Goal: Information Seeking & Learning: Learn about a topic

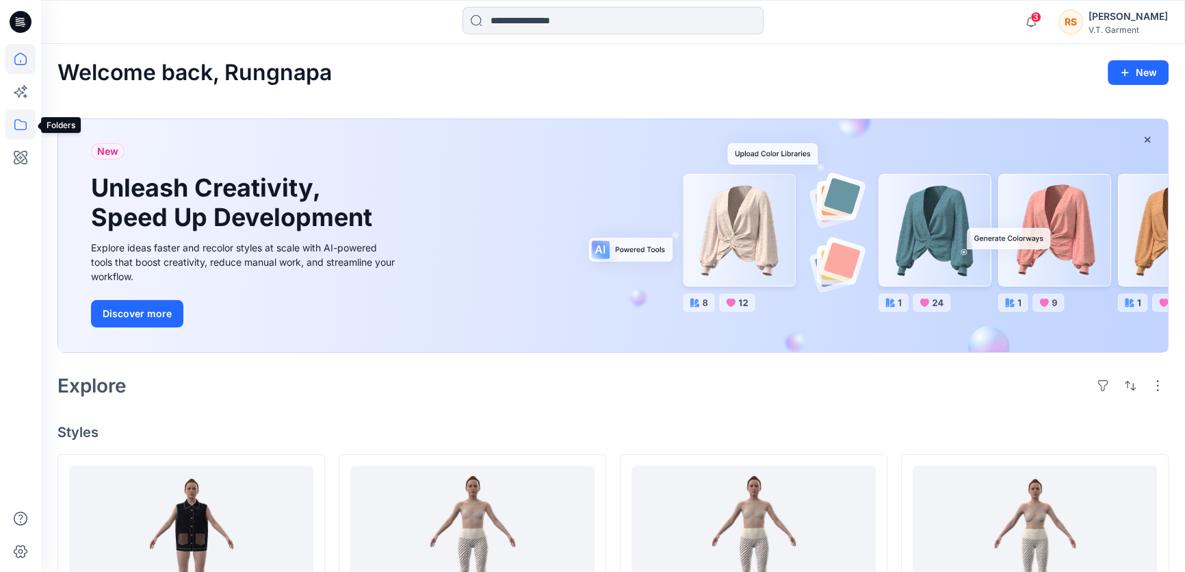
click at [24, 126] on icon at bounding box center [20, 125] width 30 height 30
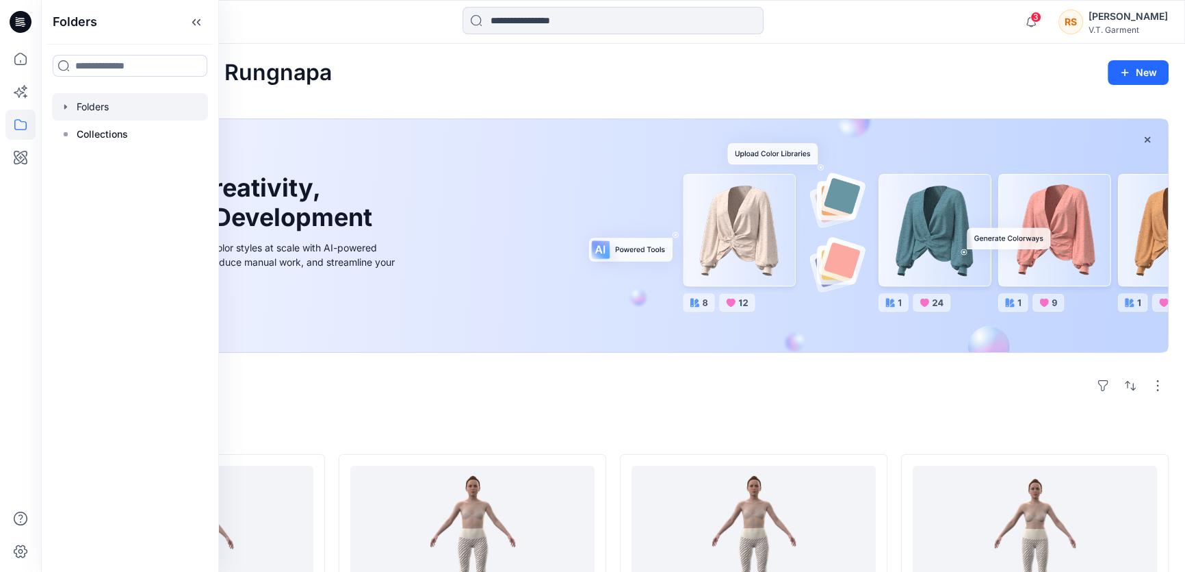
click at [99, 106] on div at bounding box center [130, 106] width 156 height 27
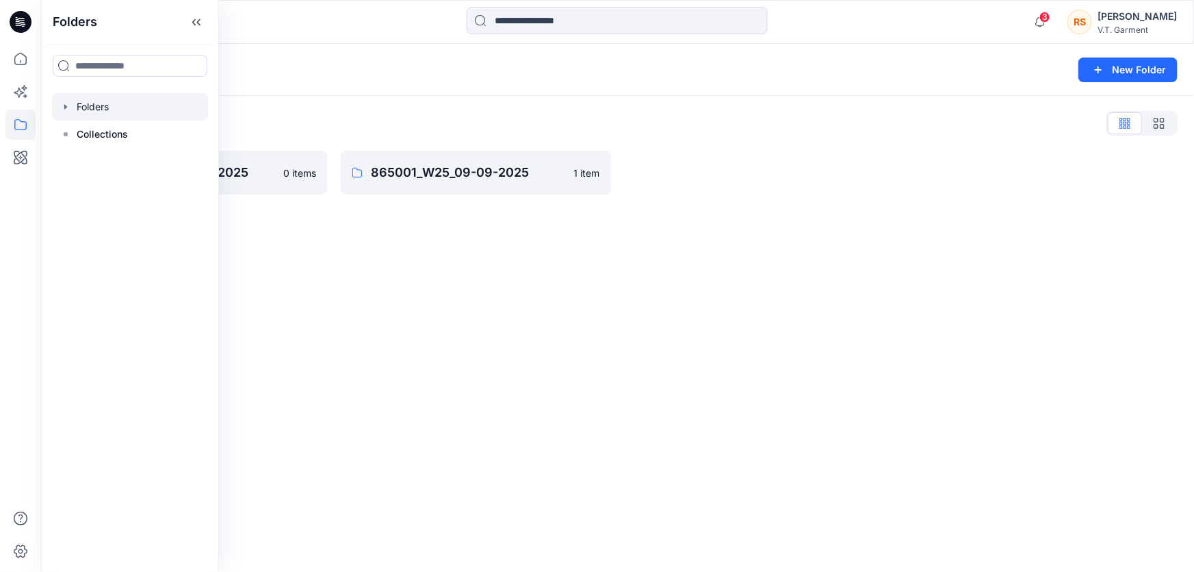
click at [359, 349] on div "Folders New Folder Folders List 831025P_W25_01/09/2025 0 items 865001_W25_09-09…" at bounding box center [617, 308] width 1153 height 528
click at [334, 368] on div "Folders New Folder Folders List 831025P_W25_01/09/2025 0 items 865001_W25_09-09…" at bounding box center [617, 308] width 1153 height 528
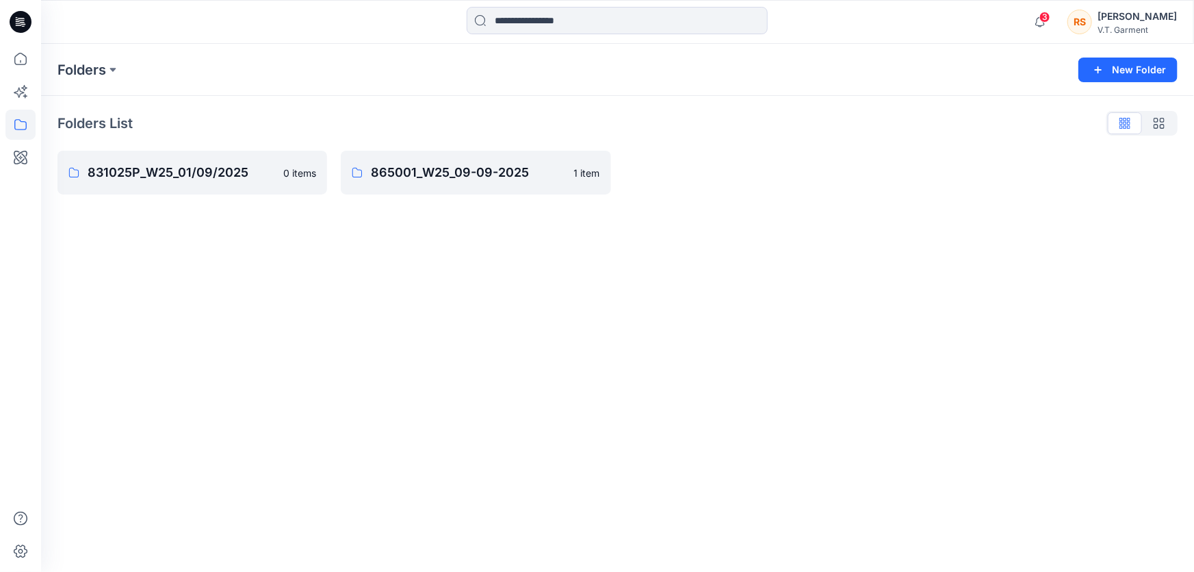
click at [419, 337] on div "Folders New Folder Folders List 831025P_W25_01/09/2025 0 items 865001_W25_09-09…" at bounding box center [617, 308] width 1153 height 528
click at [452, 335] on div "Folders New Folder Folders List 831025P_W25_01/09/2025 0 items 865001_W25_09-09…" at bounding box center [617, 308] width 1153 height 528
click at [397, 377] on div "Folders New Folder Folders List 831025P_W25_01/09/2025 0 items 865001_W25_09-09…" at bounding box center [617, 308] width 1153 height 528
click at [437, 370] on div "Folders New Folder Folders List 831025P_W25_01/09/2025 0 items 865001_W25_09-09…" at bounding box center [617, 308] width 1153 height 528
drag, startPoint x: 528, startPoint y: 383, endPoint x: 478, endPoint y: 393, distance: 50.2
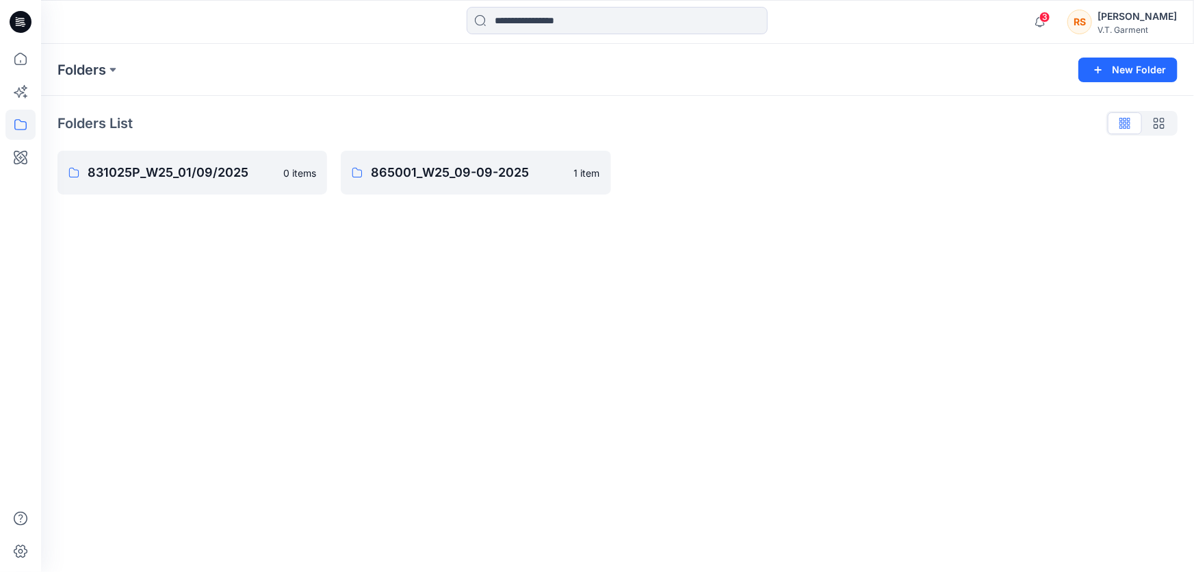
click at [528, 384] on div "Folders New Folder Folders List 831025P_W25_01/09/2025 0 items 865001_W25_09-09…" at bounding box center [617, 308] width 1153 height 528
click at [426, 405] on div "Folders New Folder Folders List 831025P_W25_01/09/2025 0 items 865001_W25_09-09…" at bounding box center [617, 308] width 1153 height 528
click at [479, 371] on div "Folders New Folder Folders List 831025P_W25_01/09/2025 0 items 865001_W25_09-09…" at bounding box center [617, 308] width 1153 height 528
click at [381, 383] on div "Folders New Folder Folders List 831025P_W25_01/09/2025 0 items 865001_W25_09-09…" at bounding box center [617, 308] width 1153 height 528
click at [363, 377] on div "Folders New Folder Folders List 831025P_W25_01/09/2025 0 items 865001_W25_09-09…" at bounding box center [617, 308] width 1153 height 528
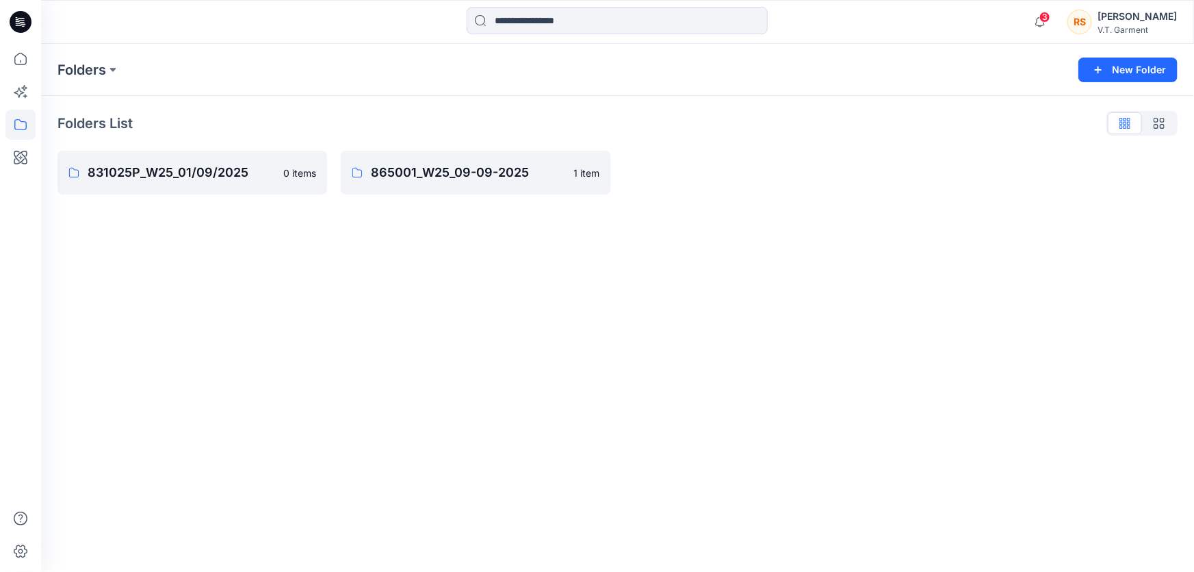
click at [344, 350] on div "Folders New Folder Folders List 831025P_W25_01/09/2025 0 items 865001_W25_09-09…" at bounding box center [617, 308] width 1153 height 528
click at [791, 437] on div "Folders New Folder Folders List 831025P_W25_01/09/2025 0 items 865001_W25_09-09…" at bounding box center [617, 308] width 1153 height 528
click at [456, 452] on div "Folders New Folder Folders List 831025P_W25_01/09/2025 0 items 865001_W25_09-09…" at bounding box center [617, 308] width 1153 height 528
drag, startPoint x: 367, startPoint y: 406, endPoint x: 359, endPoint y: 401, distance: 8.9
click at [367, 405] on div "Folders New Folder Folders List 831025P_W25_01/09/2025 0 items 865001_W25_09-09…" at bounding box center [617, 308] width 1153 height 528
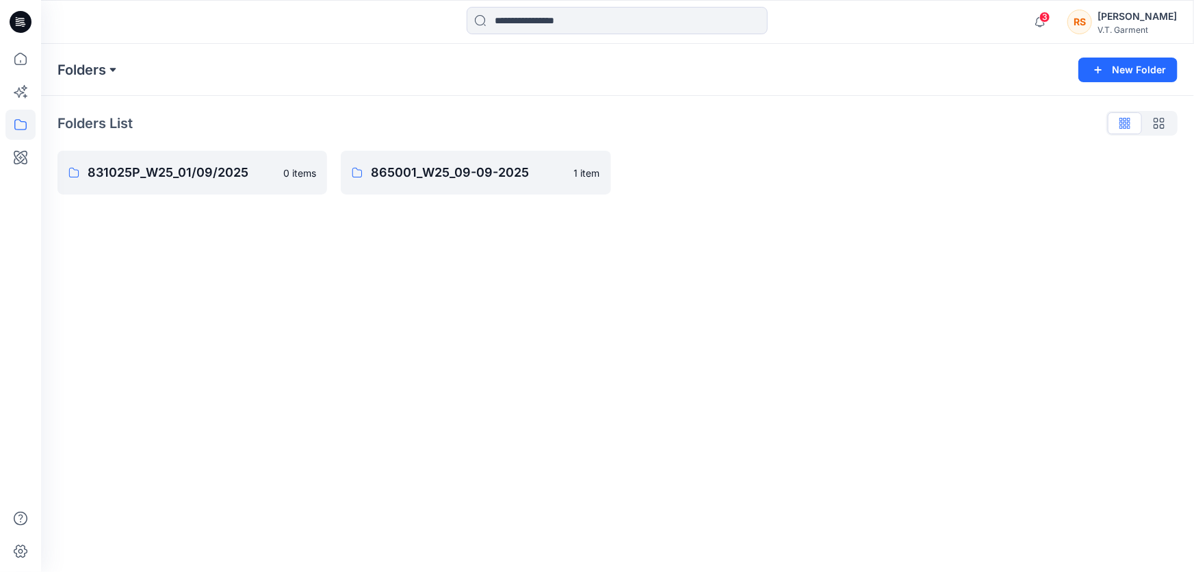
click at [110, 68] on button at bounding box center [113, 69] width 14 height 19
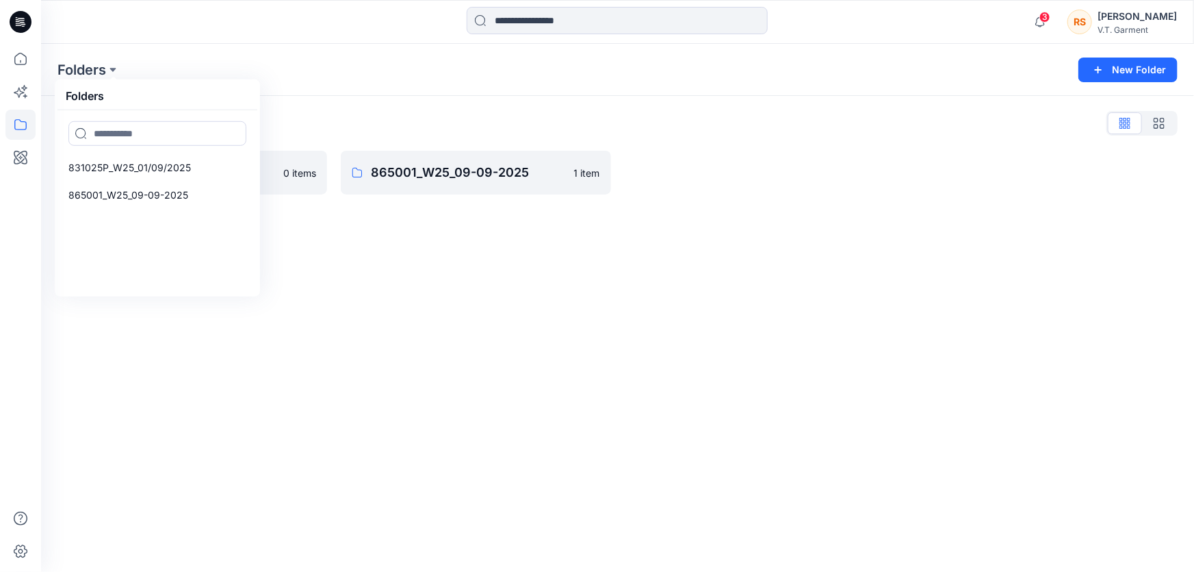
click at [548, 363] on div "Folders Folders 831025P_W25_01/09/2025 865001_W25_09-09-2025 New Folder Folders…" at bounding box center [617, 308] width 1153 height 528
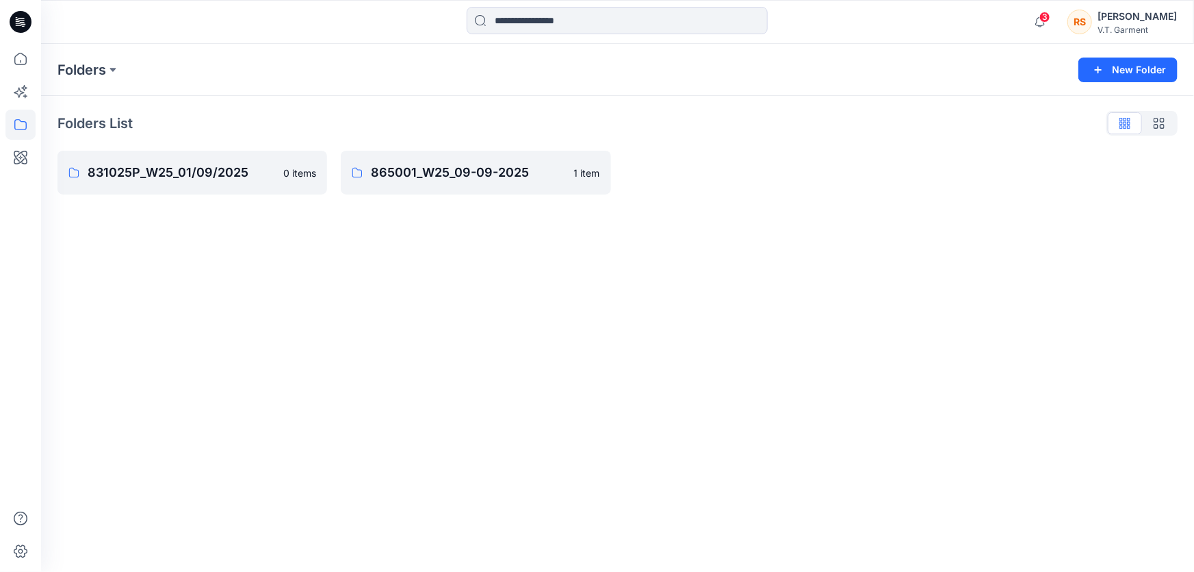
click at [697, 358] on div "Folders New Folder Folders List 831025P_W25_01/09/2025 0 items 865001_W25_09-09…" at bounding box center [617, 308] width 1153 height 528
click at [14, 18] on icon at bounding box center [21, 22] width 22 height 22
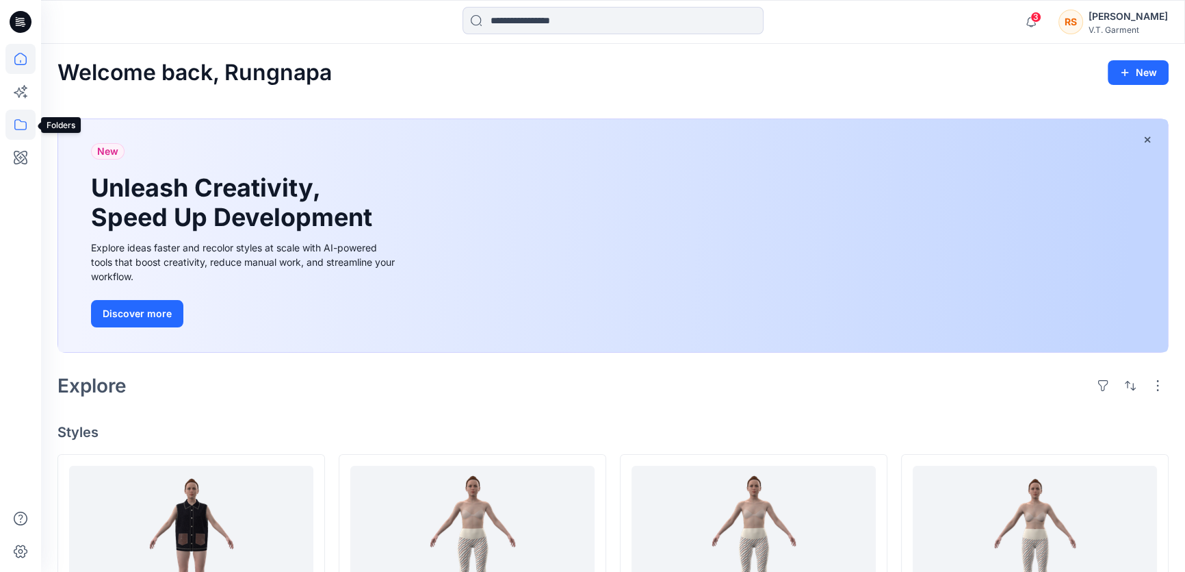
click at [23, 126] on icon at bounding box center [20, 125] width 30 height 30
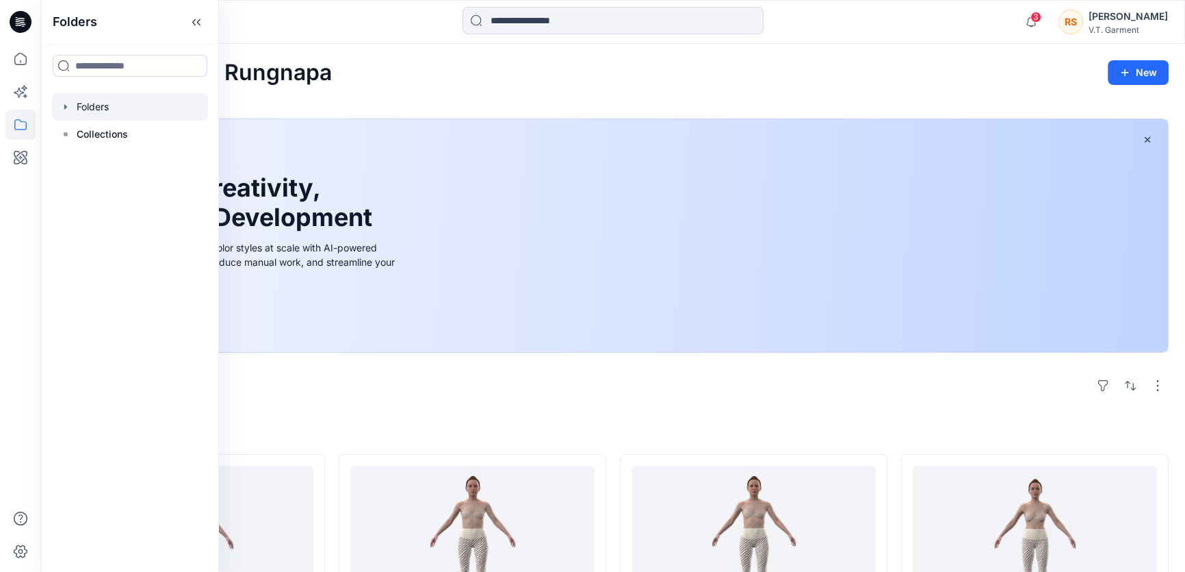
click at [97, 105] on div at bounding box center [130, 106] width 156 height 27
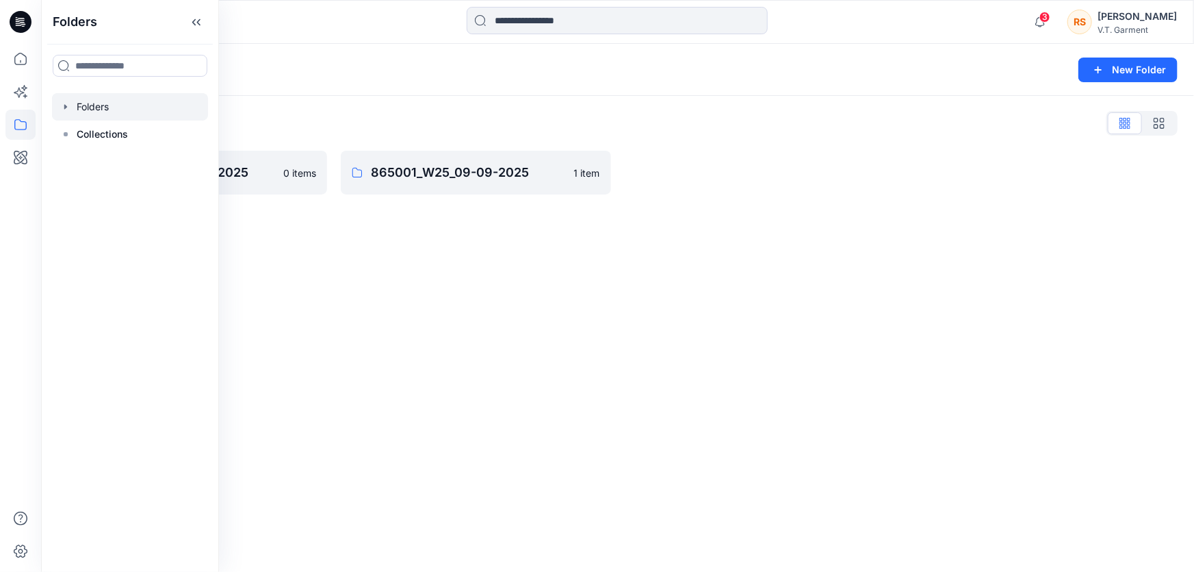
click at [511, 307] on div "Folders New Folder Folders List 831025P_W25_01/09/2025 0 items 865001_W25_09-09…" at bounding box center [617, 308] width 1153 height 528
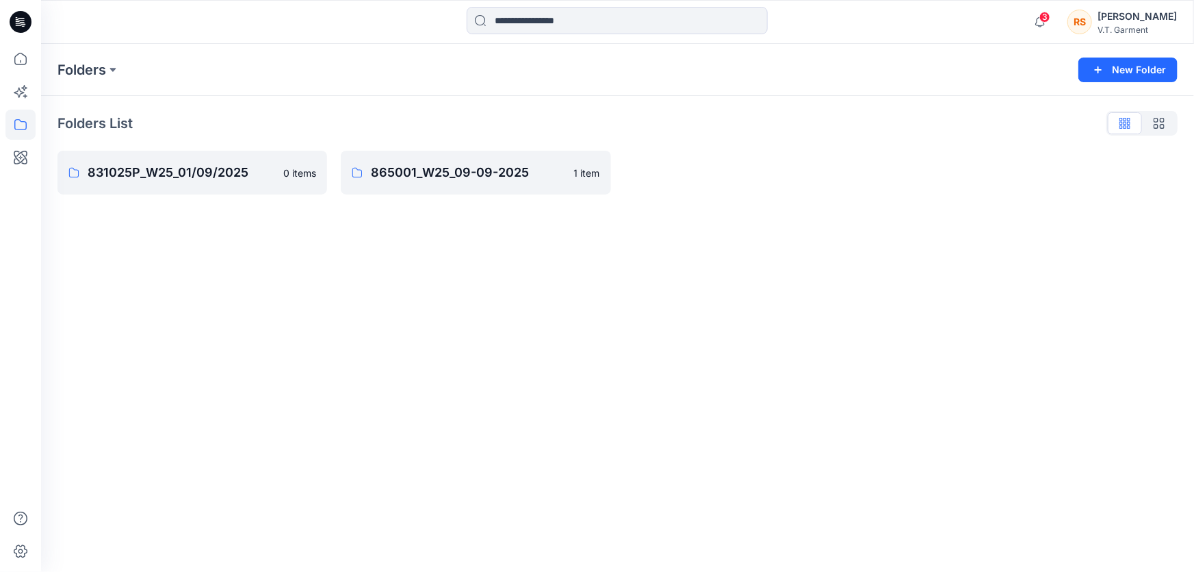
click at [287, 341] on div "Folders New Folder Folders List 831025P_W25_01/09/2025 0 items 865001_W25_09-09…" at bounding box center [617, 308] width 1153 height 528
click at [216, 318] on div "Folders New Folder Folders List 831025P_W25_01/09/2025 0 items 865001_W25_09-09…" at bounding box center [617, 308] width 1153 height 528
click at [398, 348] on div "Folders New Folder Folders List 831025P_W25_01/09/2025 0 items 865001_W25_09-09…" at bounding box center [617, 308] width 1153 height 528
click at [373, 361] on div "Folders New Folder Folders List 831025P_W25_01/09/2025 0 items 865001_W25_09-09…" at bounding box center [617, 308] width 1153 height 528
click at [226, 339] on div "Folders New Folder Folders List 831025P_W25_01/09/2025 0 items 865001_W25_09-09…" at bounding box center [617, 308] width 1153 height 528
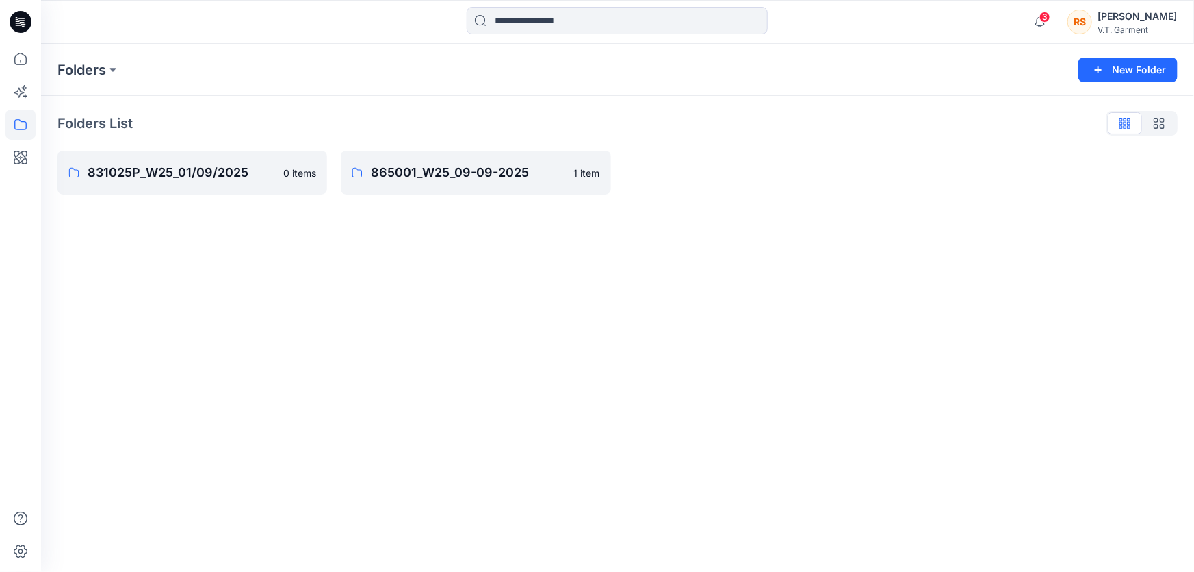
click at [671, 374] on div "Folders New Folder Folders List 831025P_W25_01/09/2025 0 items 865001_W25_09-09…" at bounding box center [617, 308] width 1153 height 528
drag, startPoint x: 534, startPoint y: 392, endPoint x: 949, endPoint y: 213, distance: 452.5
click at [535, 391] on div "Folders New Folder Folders List 831025P_W25_01/09/2025 0 items 865001_W25_09-09…" at bounding box center [617, 308] width 1153 height 528
click at [1130, 122] on div at bounding box center [1142, 123] width 71 height 25
click at [1163, 123] on icon "button" at bounding box center [1159, 123] width 11 height 11
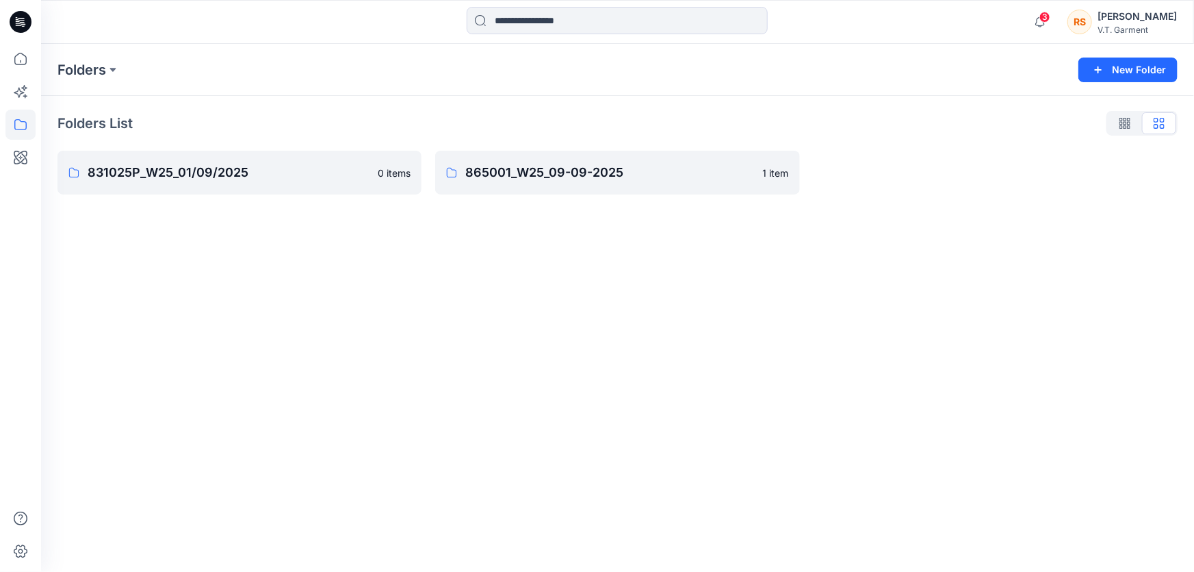
click at [327, 388] on div "Folders New Folder Folders List 831025P_W25_01/09/2025 0 items 865001_W25_09-09…" at bounding box center [617, 308] width 1153 height 528
click at [112, 66] on button at bounding box center [113, 69] width 14 height 19
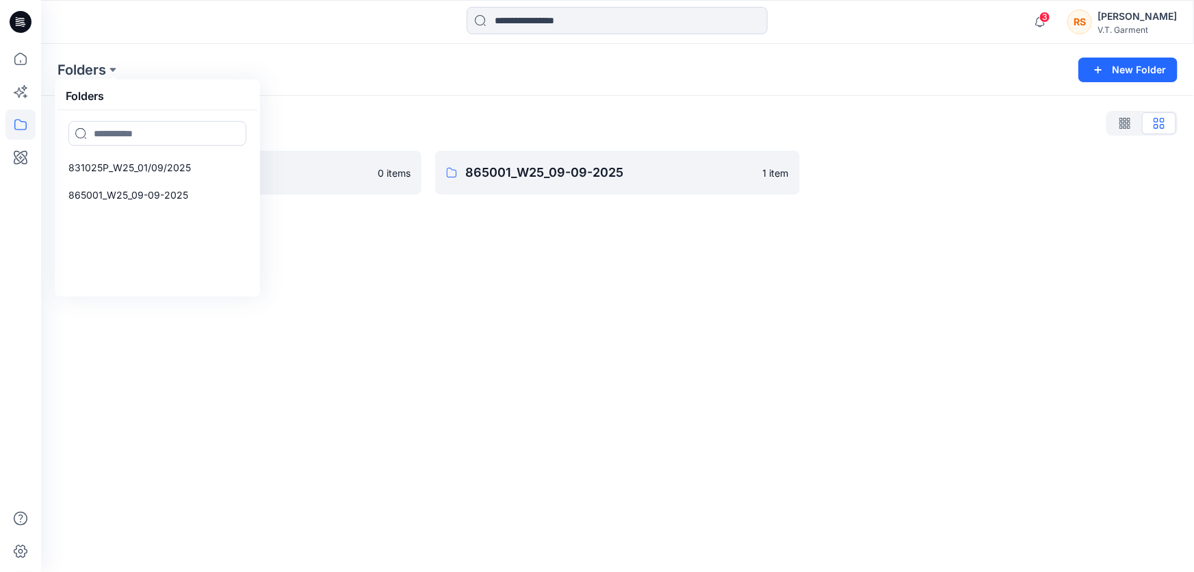
click at [669, 386] on div "Folders Folders 831025P_W25_01/09/2025 865001_W25_09-09-2025 New Folder Folders…" at bounding box center [617, 308] width 1153 height 528
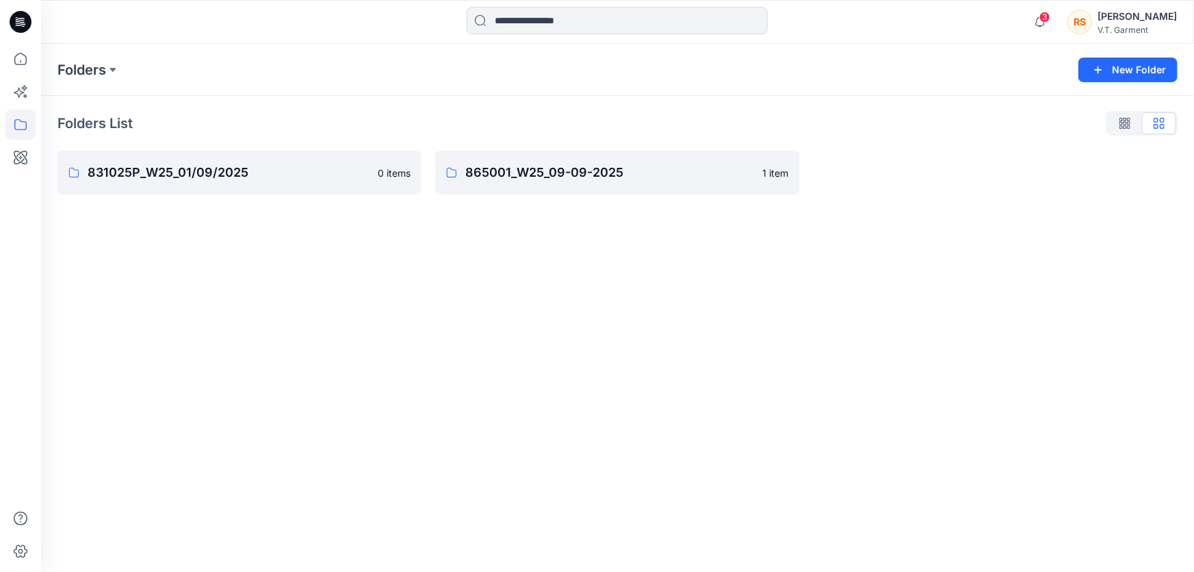
click at [524, 381] on div "Folders New Folder Folders List 831025P_W25_01/09/2025 0 items 865001_W25_09-09…" at bounding box center [617, 308] width 1153 height 528
click at [626, 373] on div "Folders New Folder Folders List 831025P_W25_01/09/2025 0 items 865001_W25_09-09…" at bounding box center [617, 308] width 1153 height 528
click at [499, 370] on div "Folders New Folder Folders List 831025P_W25_01/09/2025 0 items 865001_W25_09-09…" at bounding box center [617, 308] width 1153 height 528
drag, startPoint x: 576, startPoint y: 363, endPoint x: 568, endPoint y: 355, distance: 11.6
click at [582, 362] on div "Folders New Folder Folders List 831025P_W25_01/09/2025 0 items 865001_W25_09-09…" at bounding box center [617, 308] width 1153 height 528
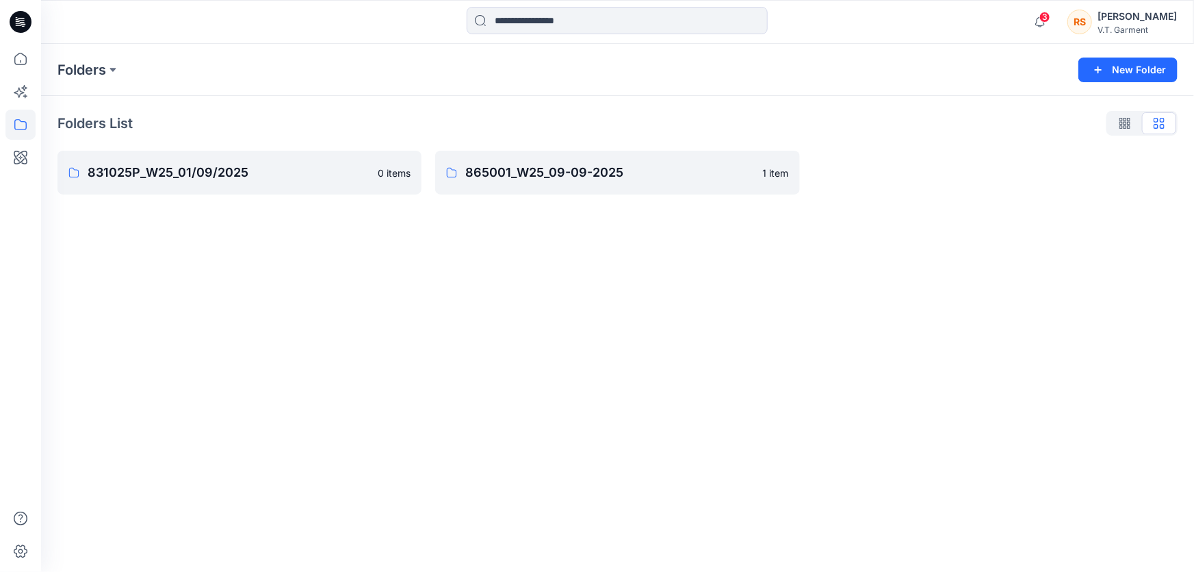
click at [940, 332] on div "Folders New Folder Folders List 831025P_W25_01/09/2025 0 items 865001_W25_09-09…" at bounding box center [617, 308] width 1153 height 528
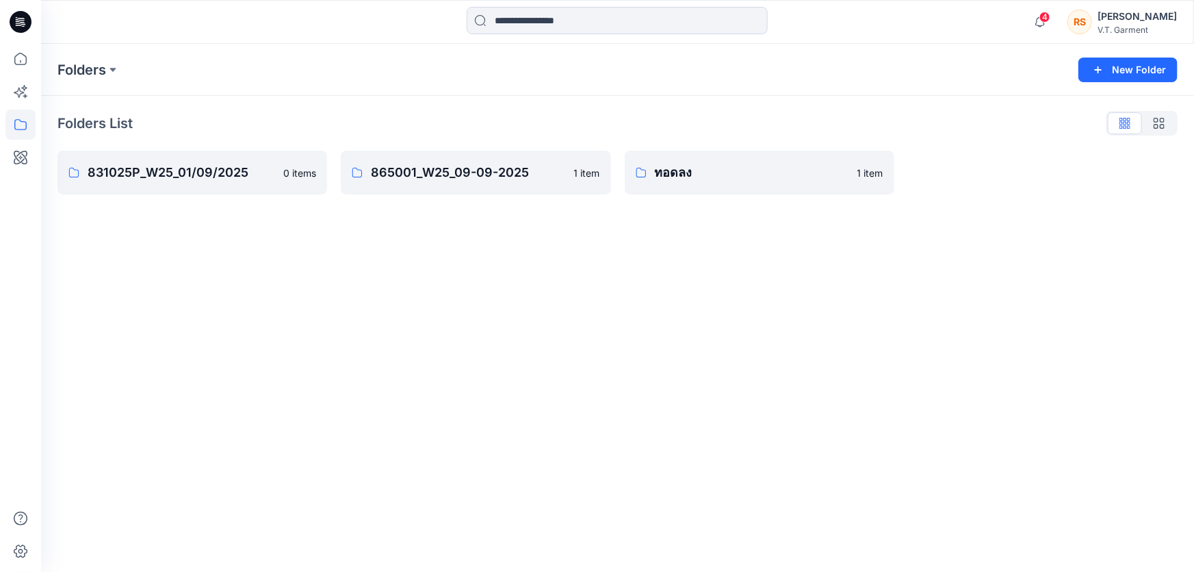
drag, startPoint x: 592, startPoint y: 391, endPoint x: 370, endPoint y: 416, distance: 223.9
click at [589, 392] on div "Folders New Folder Folders List 831025P_W25_01/09/2025 0 items 865001_W25_09-09…" at bounding box center [617, 308] width 1153 height 528
drag, startPoint x: 361, startPoint y: 411, endPoint x: 350, endPoint y: 402, distance: 14.1
click at [362, 411] on div "Folders New Folder Folders List 831025P_W25_01/09/2025 0 items 865001_W25_09-09…" at bounding box center [617, 308] width 1153 height 528
click at [765, 302] on div "Folders New Folder Folders List 831025P_W25_01/09/2025 0 items 865001_W25_09-09…" at bounding box center [617, 308] width 1153 height 528
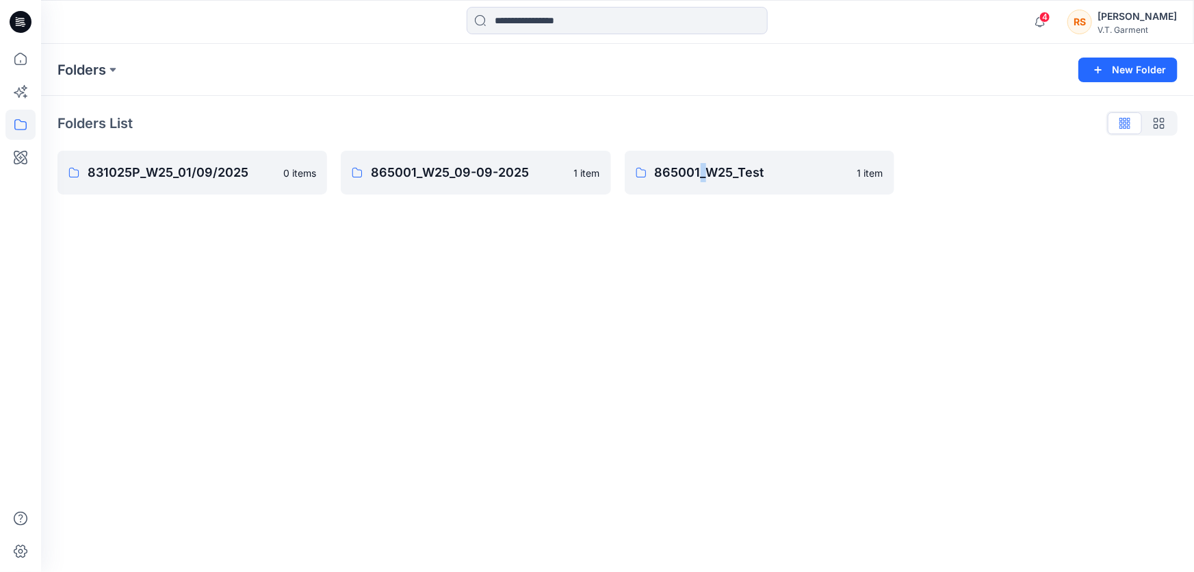
drag, startPoint x: 702, startPoint y: 353, endPoint x: 788, endPoint y: 298, distance: 101.9
click at [709, 350] on div "Folders New Folder Folders List 831025P_W25_01/09/2025 0 items 865001_W25_09-09…" at bounding box center [617, 308] width 1153 height 528
click at [843, 287] on div "Folders New Folder Folders List 831025P_W25_01/09/2025 0 items 865001_W25_09-09…" at bounding box center [617, 308] width 1153 height 528
click at [748, 343] on div "Folders New Folder Folders List 831025P_W25_01/09/2025 0 items 865001_W25_09-09…" at bounding box center [617, 308] width 1153 height 528
click at [670, 164] on p "865001_W25_Test" at bounding box center [752, 172] width 194 height 19
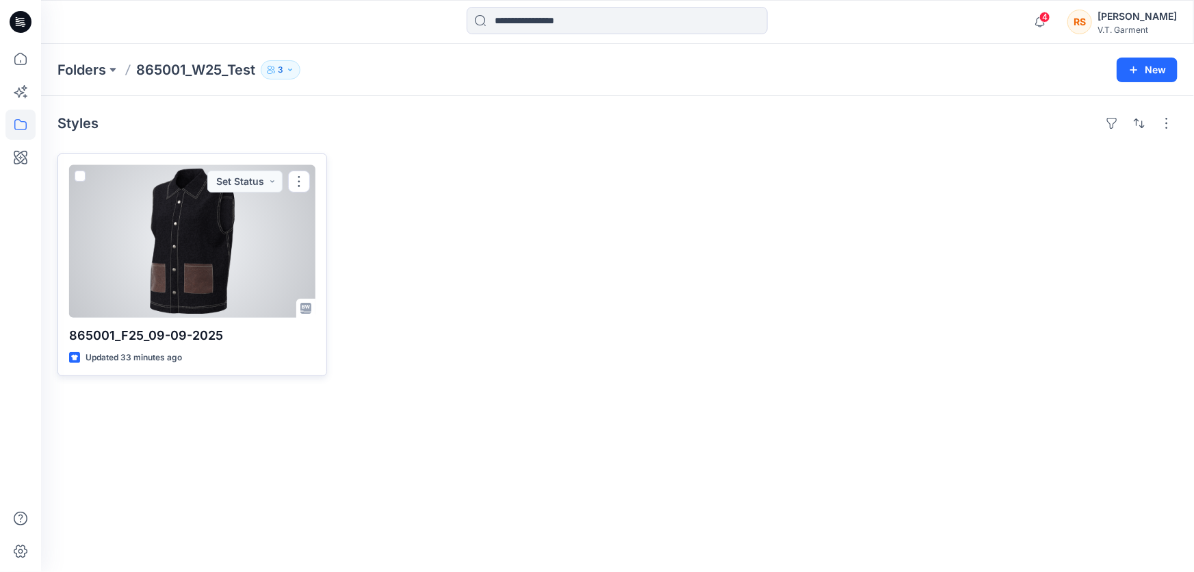
click at [175, 235] on div at bounding box center [192, 241] width 246 height 153
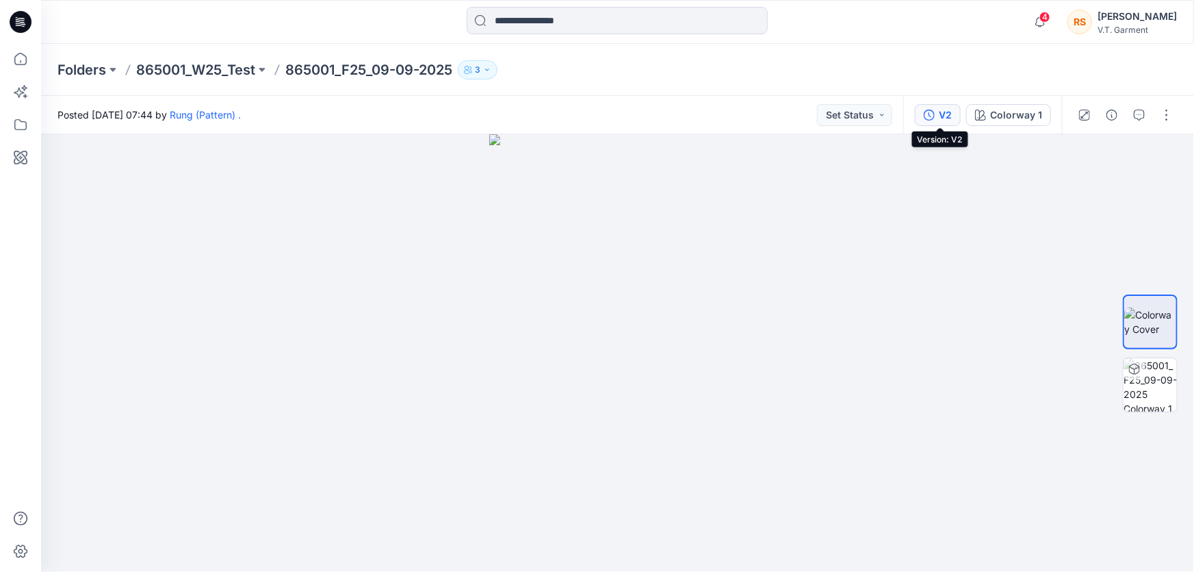
click at [944, 113] on div "V2" at bounding box center [945, 114] width 13 height 15
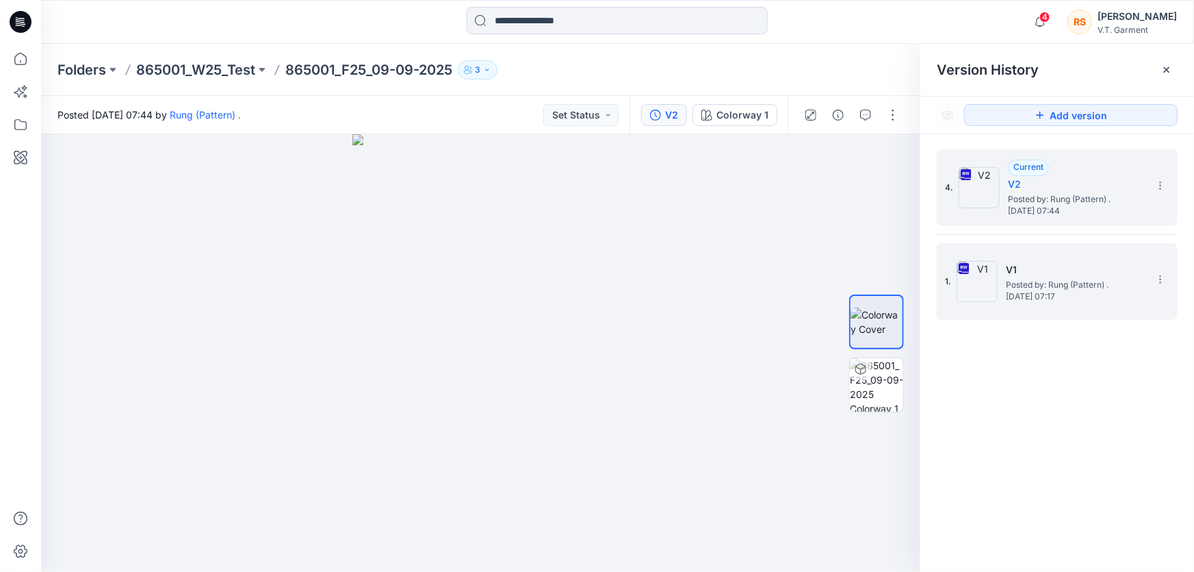
click at [1021, 287] on span "Posted by: Rung (Pattern) ." at bounding box center [1074, 285] width 137 height 14
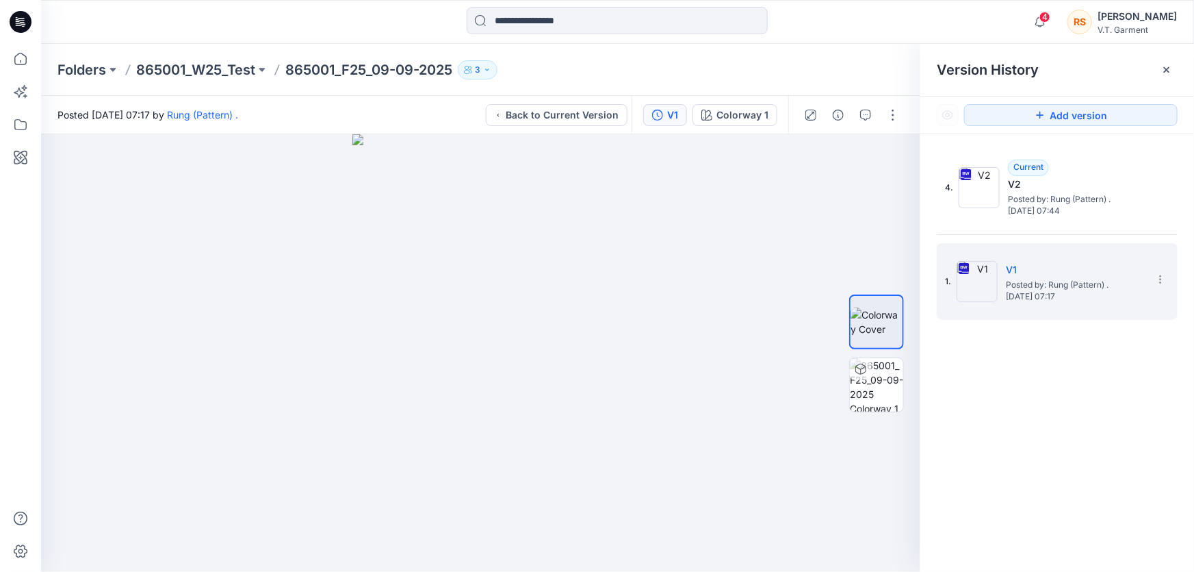
click at [1061, 475] on div "4. Current V2 Posted by: Rung (Pattern) . [DATE] 07:44 1. V1 Posted by: Rung (P…" at bounding box center [1058, 362] width 274 height 457
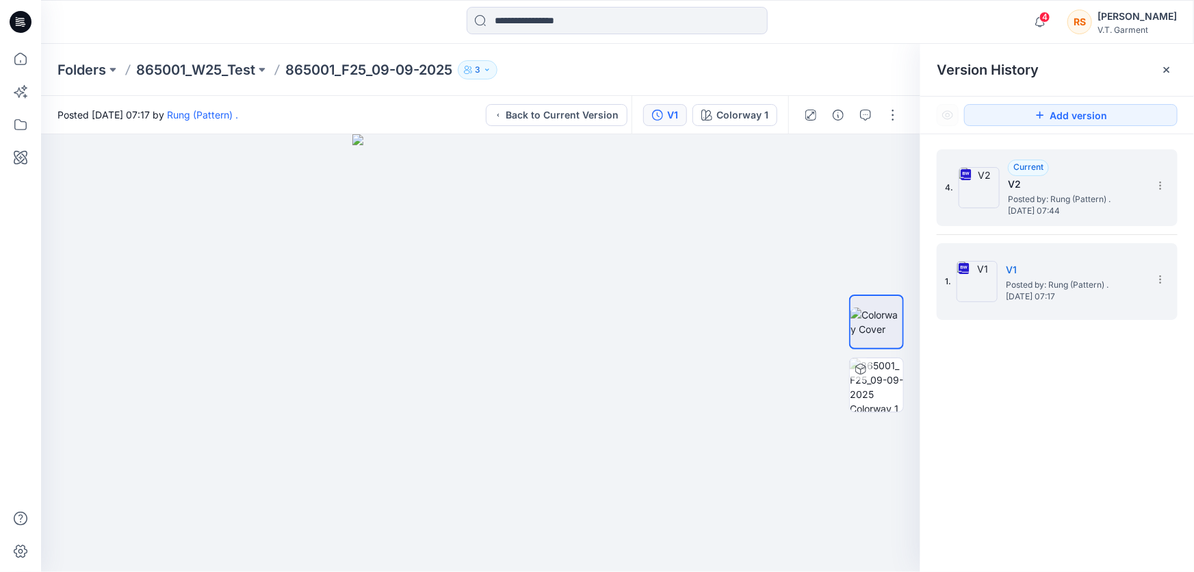
click at [1034, 206] on span "[DATE] 07:44" at bounding box center [1076, 211] width 137 height 10
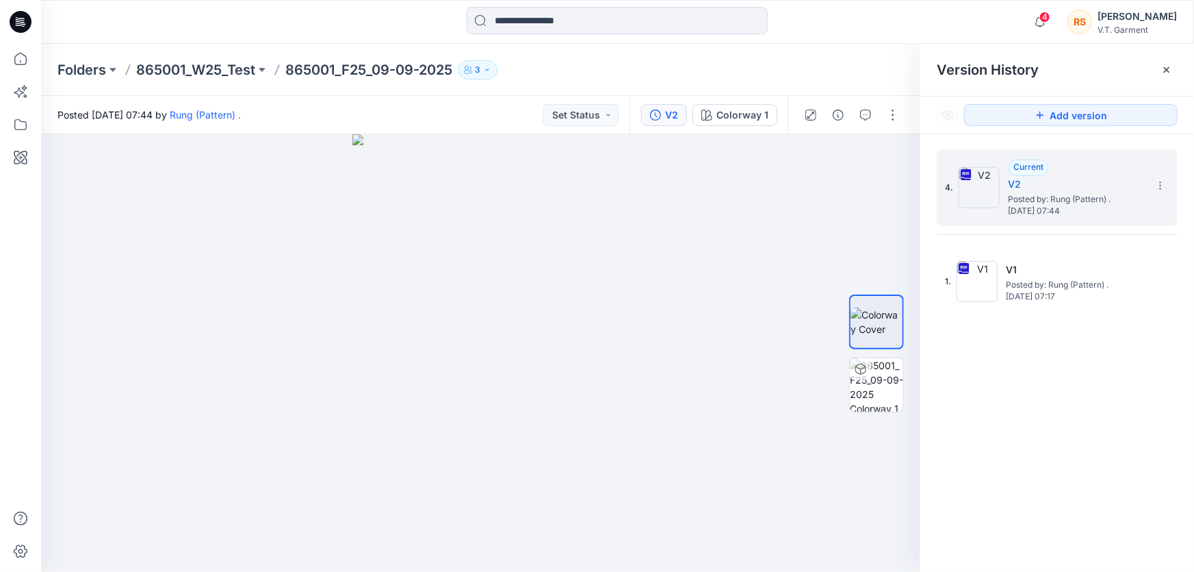
click at [1109, 452] on div "4. Current V2 Posted by: Rung (Pattern) . [DATE] 07:44 1. V1 Posted by: Rung (P…" at bounding box center [1058, 362] width 274 height 457
drag, startPoint x: 1076, startPoint y: 399, endPoint x: 1068, endPoint y: 450, distance: 52.0
click at [1076, 401] on div "4. Current V2 Posted by: Rung (Pattern) . [DATE] 07:44 1. V1 Posted by: Rung (P…" at bounding box center [1058, 362] width 274 height 457
click at [1068, 450] on div "4. Current V2 Posted by: Rung (Pattern) . [DATE] 07:44 1. V1 Posted by: Rung (P…" at bounding box center [1058, 362] width 274 height 457
click at [1040, 435] on div "4. Current V2 Posted by: Rung (Pattern) . [DATE] 07:44 1. V1 Posted by: Rung (P…" at bounding box center [1058, 362] width 274 height 457
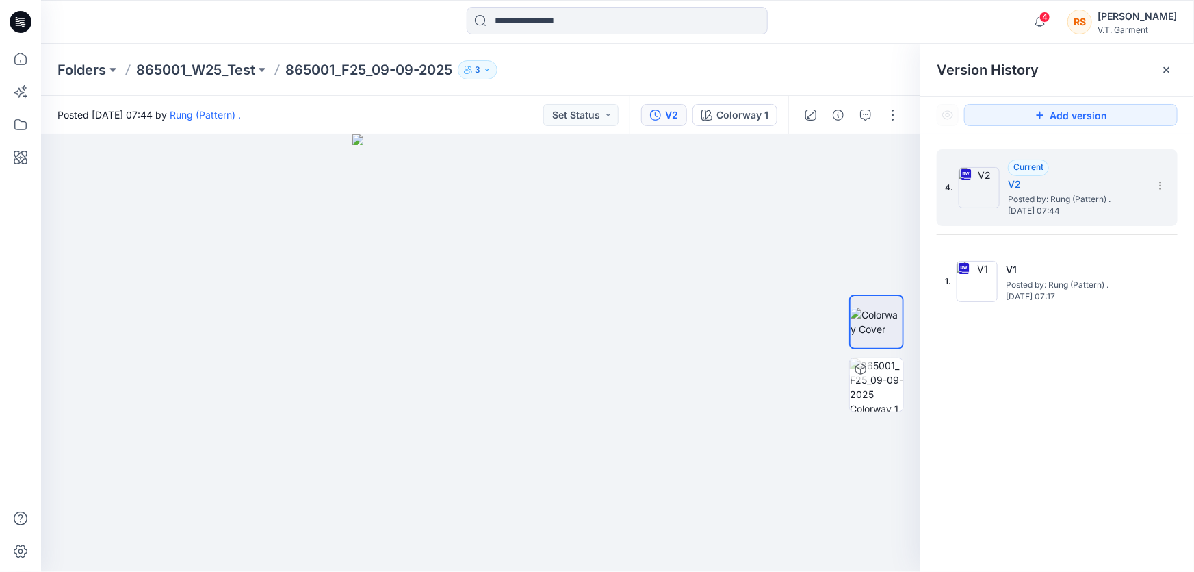
click at [1088, 467] on div "4. Current V2 Posted by: Rung (Pattern) . [DATE] 07:44 1. V1 Posted by: Rung (P…" at bounding box center [1058, 362] width 274 height 457
click at [1163, 184] on icon at bounding box center [1160, 185] width 11 height 11
click at [1036, 411] on div "4. Current V2 Posted by: Rung (Pattern) . [DATE] 07:44 1. V1 Posted by: Rung (P…" at bounding box center [1058, 362] width 274 height 457
click at [1073, 486] on div "4. Current V2 Posted by: Rung (Pattern) . [DATE] 07:44 1. V1 Posted by: Rung (P…" at bounding box center [1058, 362] width 274 height 457
click at [1070, 452] on div "4. Current V2 Posted by: Rung (Pattern) . [DATE] 07:44 1. V1 Posted by: Rung (P…" at bounding box center [1058, 362] width 274 height 457
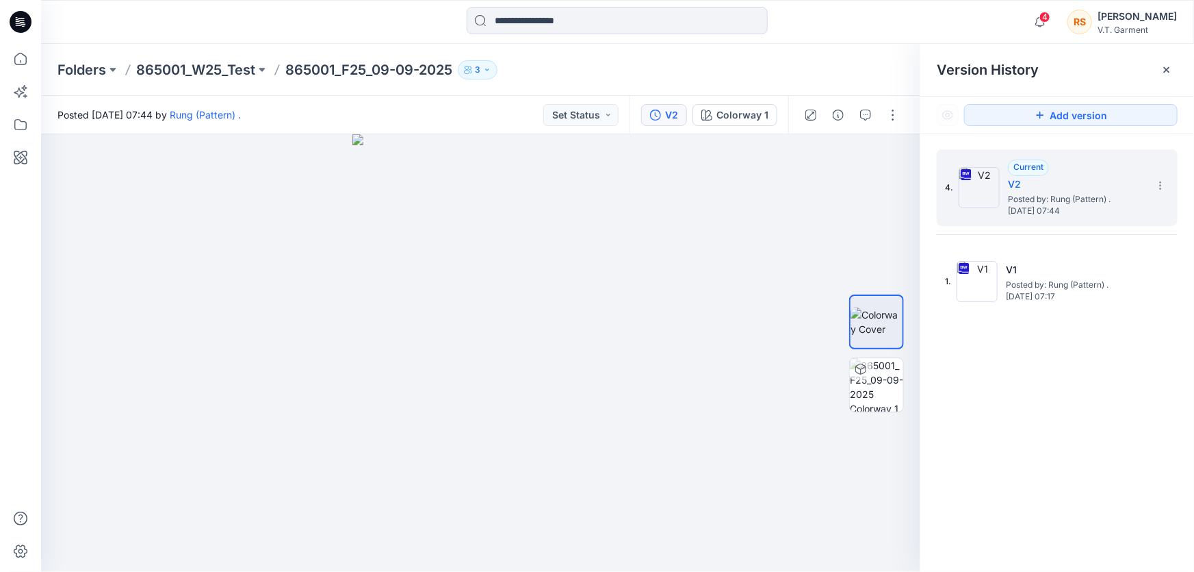
click at [1047, 505] on div "4. Current V2 Posted by: Rung (Pattern) . [DATE] 07:44 1. V1 Posted by: Rung (P…" at bounding box center [1058, 362] width 274 height 457
click at [1013, 478] on div "4. Current V2 Posted by: Rung (Pattern) . [DATE] 07:44 1. V1 Posted by: Rung (P…" at bounding box center [1058, 362] width 274 height 457
click at [1109, 424] on div "4. Current V2 Posted by: Rung (Pattern) . [DATE] 07:44 1. V1 Posted by: Rung (P…" at bounding box center [1058, 362] width 274 height 457
click at [1102, 462] on div "4. Current V2 Posted by: Rung (Pattern) . [DATE] 07:44 1. V1 Posted by: Rung (P…" at bounding box center [1058, 362] width 274 height 457
click at [1079, 424] on div "4. Current V2 Posted by: Rung (Pattern) . [DATE] 07:44 1. V1 Posted by: Rung (P…" at bounding box center [1058, 362] width 274 height 457
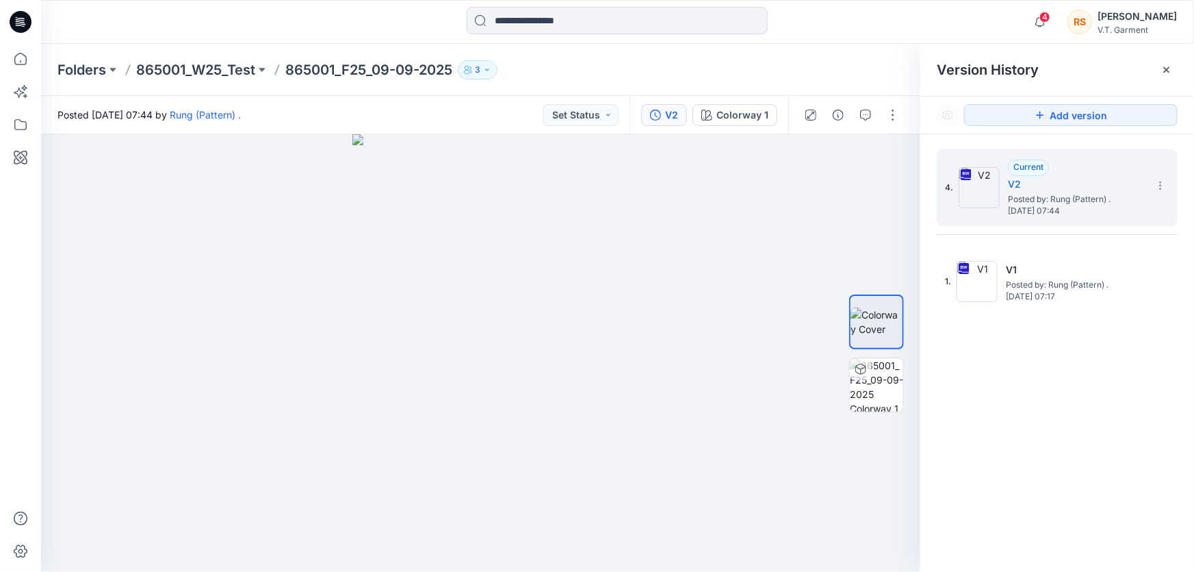
click at [1078, 435] on div "4. Current V2 Posted by: Rung (Pattern) . [DATE] 07:44 1. V1 Posted by: Rung (P…" at bounding box center [1058, 362] width 274 height 457
drag, startPoint x: 1109, startPoint y: 426, endPoint x: 1107, endPoint y: 455, distance: 28.8
click at [1109, 427] on div "4. Current V2 Posted by: Rung (Pattern) . [DATE] 07:44 1. V1 Posted by: Rung (P…" at bounding box center [1058, 362] width 274 height 457
click at [1107, 455] on div "4. Current V2 Posted by: Rung (Pattern) . [DATE] 07:44 1. V1 Posted by: Rung (P…" at bounding box center [1058, 362] width 274 height 457
click at [1083, 423] on div "4. Current V2 Posted by: Rung (Pattern) . [DATE] 07:44 1. V1 Posted by: Rung (P…" at bounding box center [1058, 362] width 274 height 457
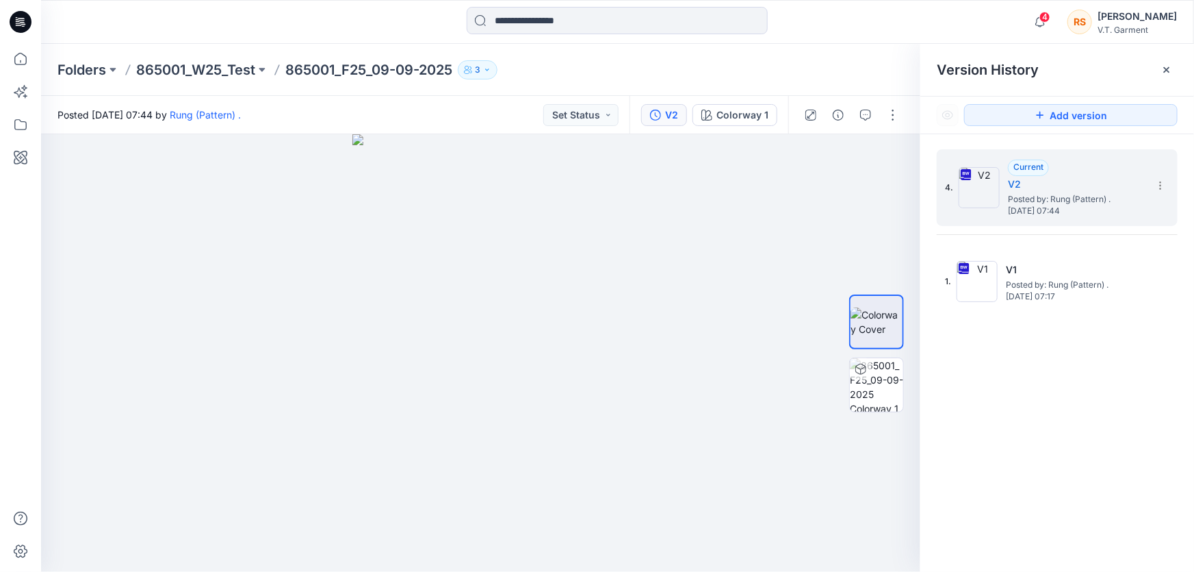
click at [1088, 449] on div "4. Current V2 Posted by: Rung (Pattern) . [DATE] 07:44 1. V1 Posted by: Rung (P…" at bounding box center [1058, 362] width 274 height 457
click at [1116, 472] on div "4. Current V2 Posted by: Rung (Pattern) . [DATE] 07:44 1. V1 Posted by: Rung (P…" at bounding box center [1058, 362] width 274 height 457
click at [1064, 494] on div "4. Current V2 Posted by: Rung (Pattern) . [DATE] 07:44 1. V1 Posted by: Rung (P…" at bounding box center [1058, 362] width 274 height 457
click at [1045, 461] on div "4. Current V2 Posted by: Rung (Pattern) . [DATE] 07:44 1. V1 Posted by: Rung (P…" at bounding box center [1058, 362] width 274 height 457
click at [1037, 465] on div "4. Current V2 Posted by: Rung (Pattern) . [DATE] 07:44 1. V1 Posted by: Rung (P…" at bounding box center [1058, 362] width 274 height 457
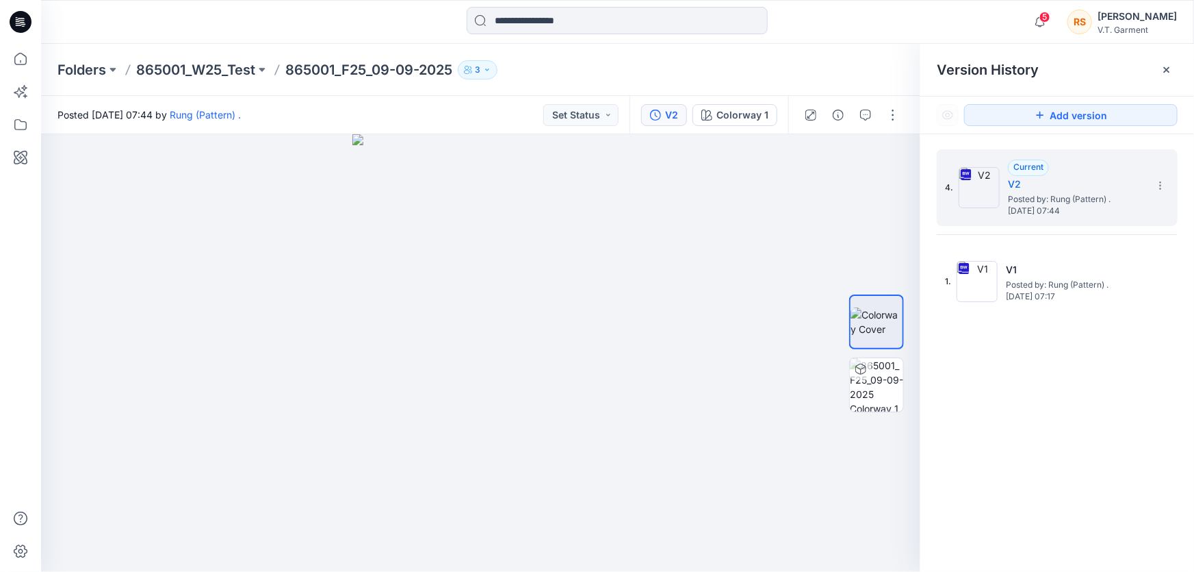
click at [1054, 466] on div "4. Current V2 Posted by: Rung (Pattern) . [DATE] 07:44 1. V1 Posted by: Rung (P…" at bounding box center [1058, 362] width 274 height 457
click at [1036, 467] on div "4. Current V2 Posted by: Rung (Pattern) . [DATE] 07:44 1. V1 Posted by: Rung (P…" at bounding box center [1058, 362] width 274 height 457
click at [1068, 457] on div "4. Current V2 Posted by: Rung (Pattern) . [DATE] 07:44 1. V1 Posted by: Rung (P…" at bounding box center [1058, 362] width 274 height 457
click at [1036, 449] on div "4. Current V2 Posted by: Rung (Pattern) . [DATE] 07:44 1. V1 Posted by: Rung (P…" at bounding box center [1058, 362] width 274 height 457
click at [1068, 455] on div "4. Current V2 Posted by: Rung (Pattern) . [DATE] 07:44 1. V1 Posted by: Rung (P…" at bounding box center [1058, 362] width 274 height 457
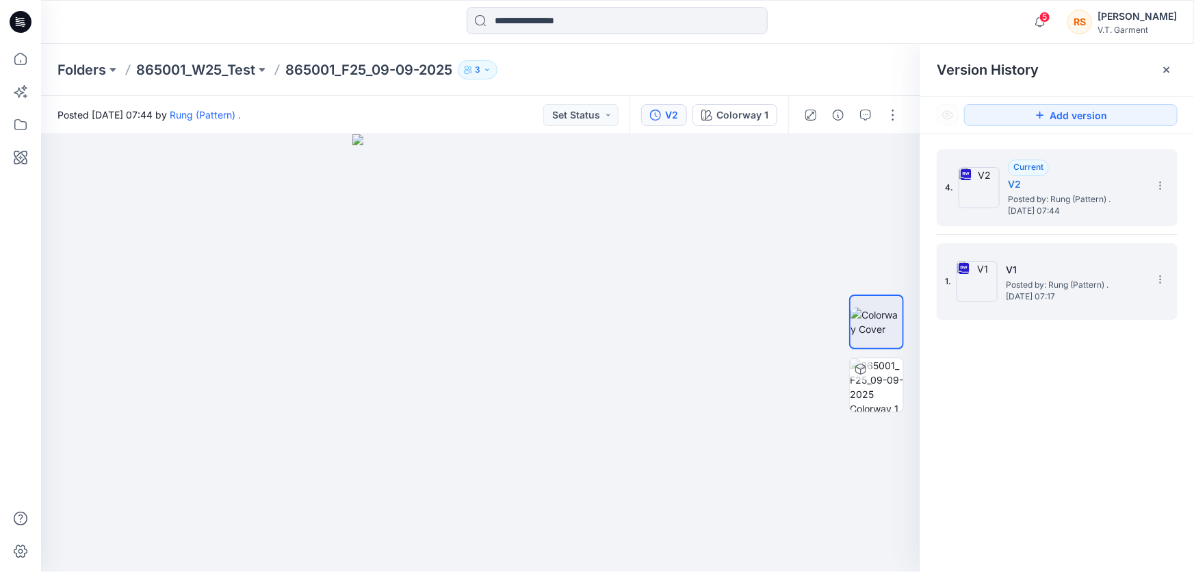
click at [1034, 282] on span "Posted by: Rung (Pattern) ." at bounding box center [1074, 285] width 137 height 14
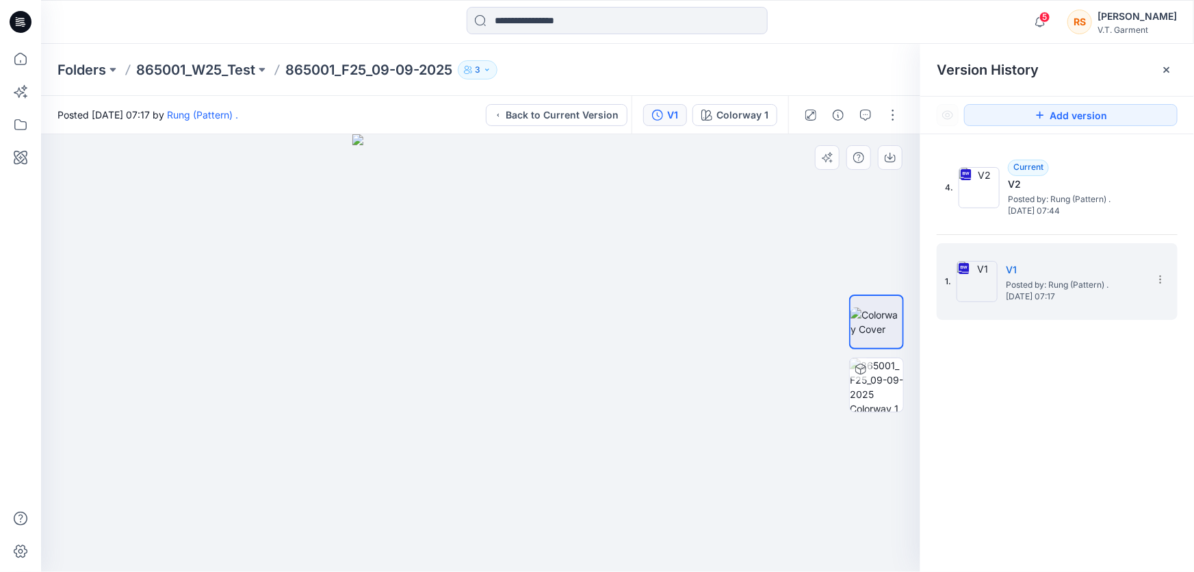
click at [710, 395] on div at bounding box center [481, 352] width 880 height 437
click at [493, 383] on img at bounding box center [480, 352] width 257 height 437
click at [482, 376] on img at bounding box center [480, 352] width 257 height 437
click at [723, 438] on div at bounding box center [481, 352] width 880 height 437
click at [491, 372] on img at bounding box center [480, 352] width 257 height 437
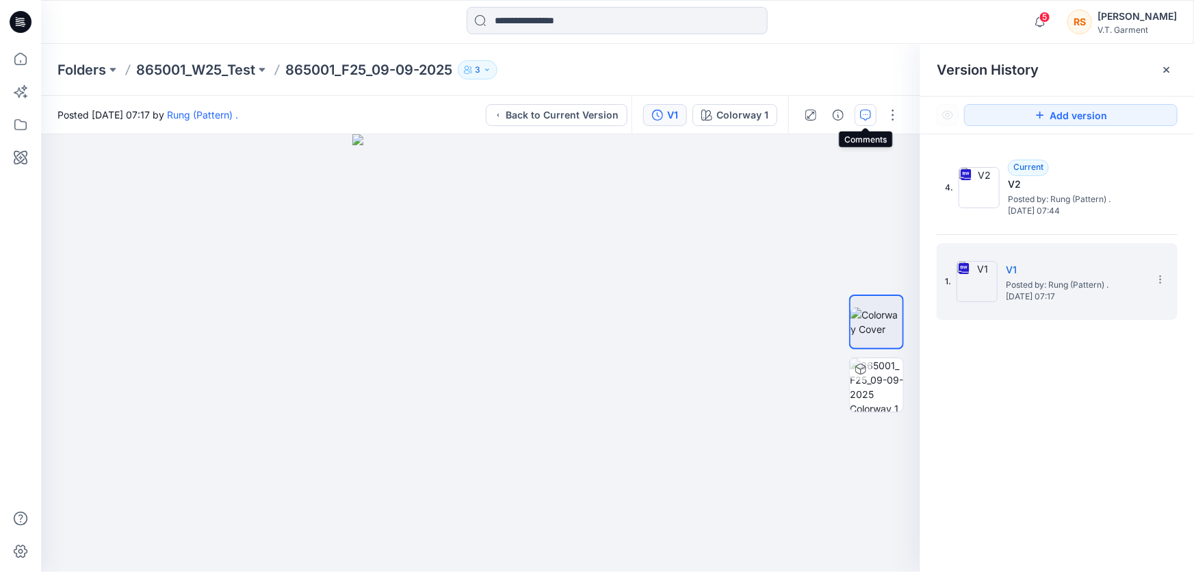
drag, startPoint x: 865, startPoint y: 113, endPoint x: 828, endPoint y: 115, distance: 37.0
click at [864, 113] on icon "button" at bounding box center [865, 115] width 11 height 11
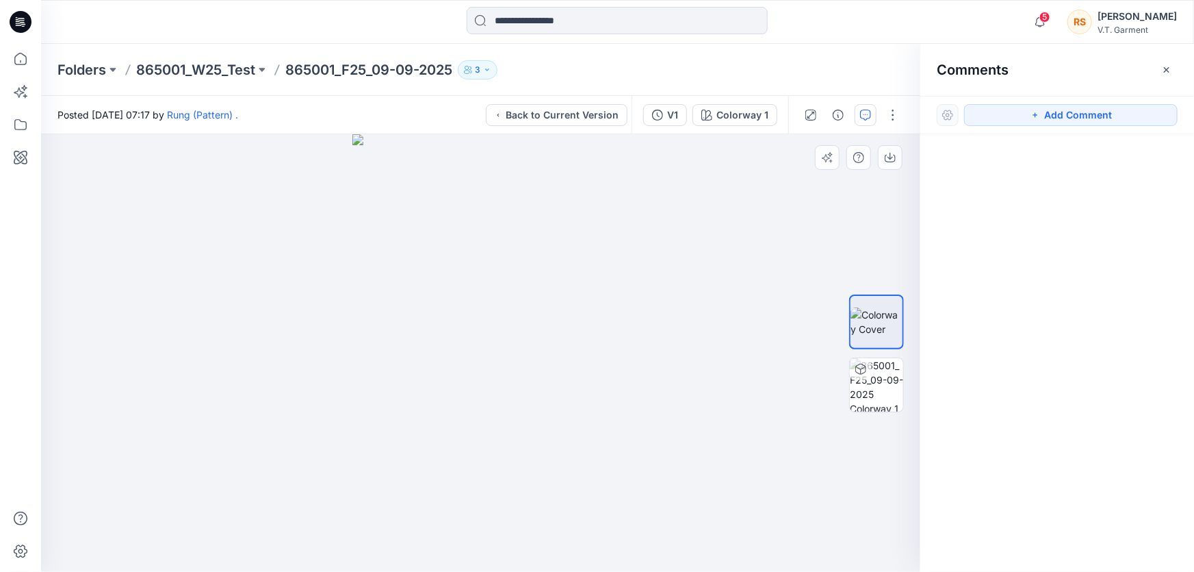
drag, startPoint x: 723, startPoint y: 294, endPoint x: 717, endPoint y: 318, distance: 25.6
click at [723, 300] on div at bounding box center [481, 352] width 880 height 437
drag, startPoint x: 714, startPoint y: 375, endPoint x: 713, endPoint y: 349, distance: 26.0
click at [715, 375] on div at bounding box center [481, 352] width 880 height 437
click at [743, 311] on div at bounding box center [481, 352] width 880 height 437
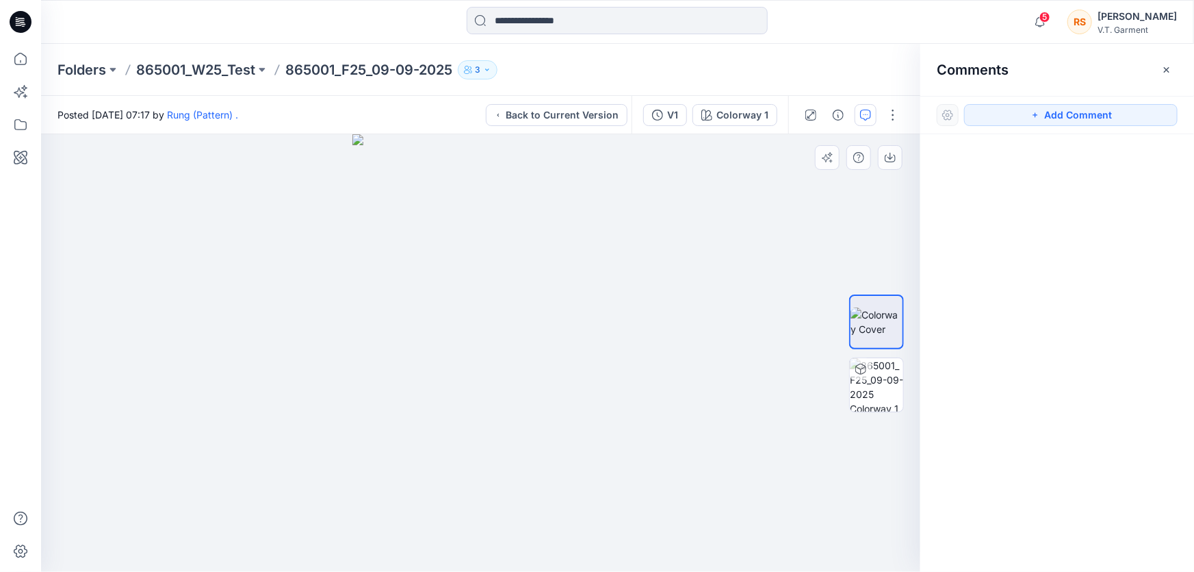
click at [760, 376] on div at bounding box center [481, 352] width 880 height 437
click at [775, 359] on div at bounding box center [481, 352] width 880 height 437
click at [754, 352] on div at bounding box center [481, 352] width 880 height 437
click at [749, 253] on div at bounding box center [481, 352] width 880 height 437
click at [672, 111] on div "V1" at bounding box center [672, 114] width 11 height 15
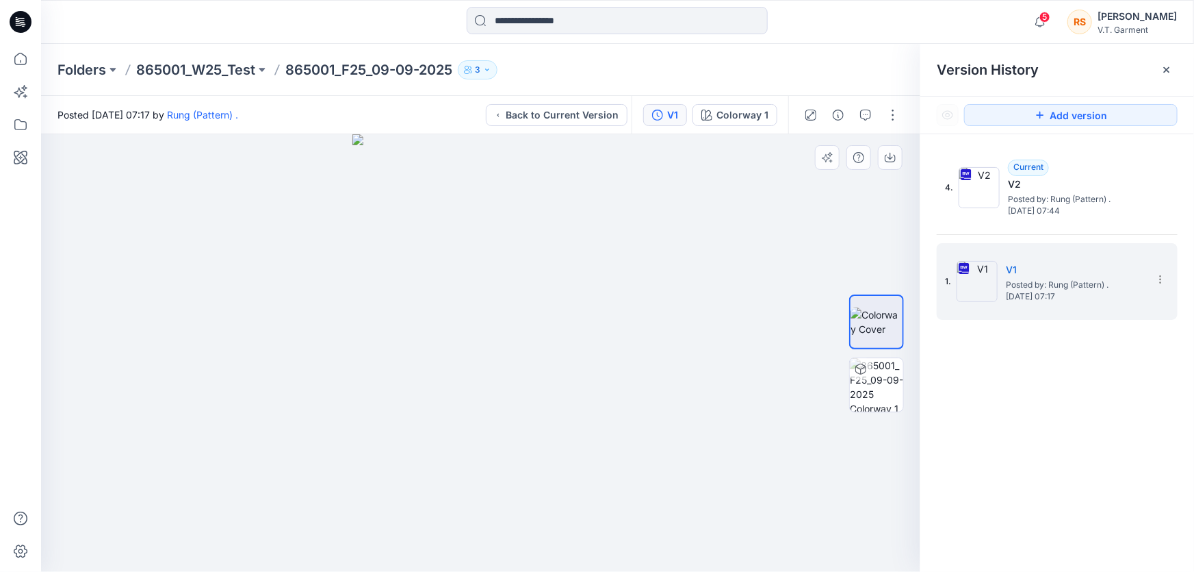
drag, startPoint x: 760, startPoint y: 248, endPoint x: 738, endPoint y: 294, distance: 50.2
click at [760, 248] on div at bounding box center [481, 352] width 880 height 437
click at [738, 294] on div at bounding box center [481, 352] width 880 height 437
click at [670, 109] on div "V1" at bounding box center [672, 114] width 11 height 15
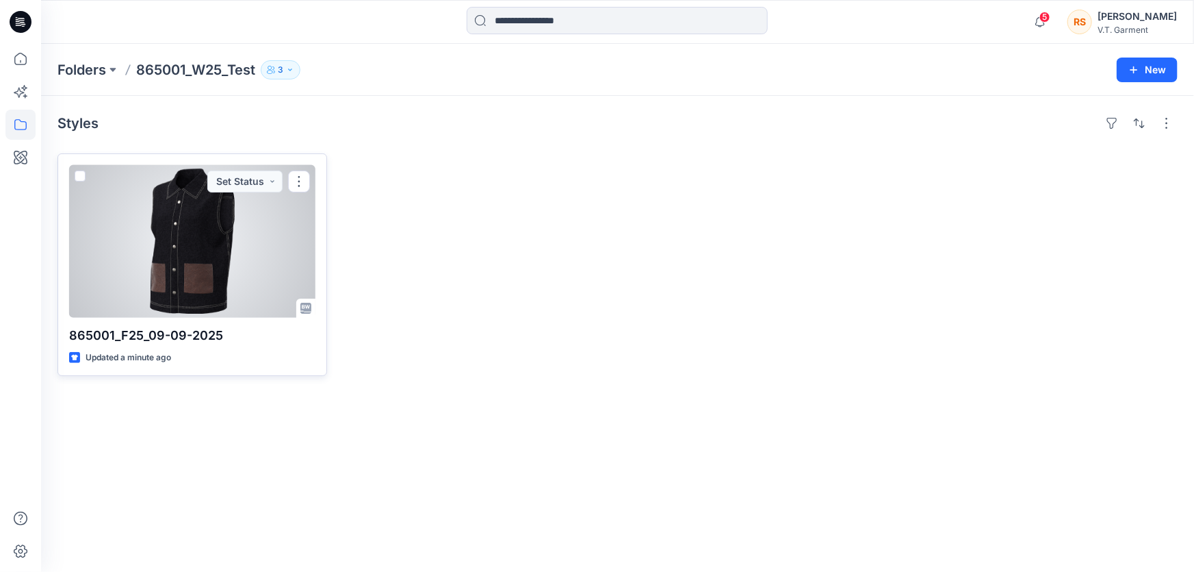
click at [188, 251] on div at bounding box center [192, 241] width 246 height 153
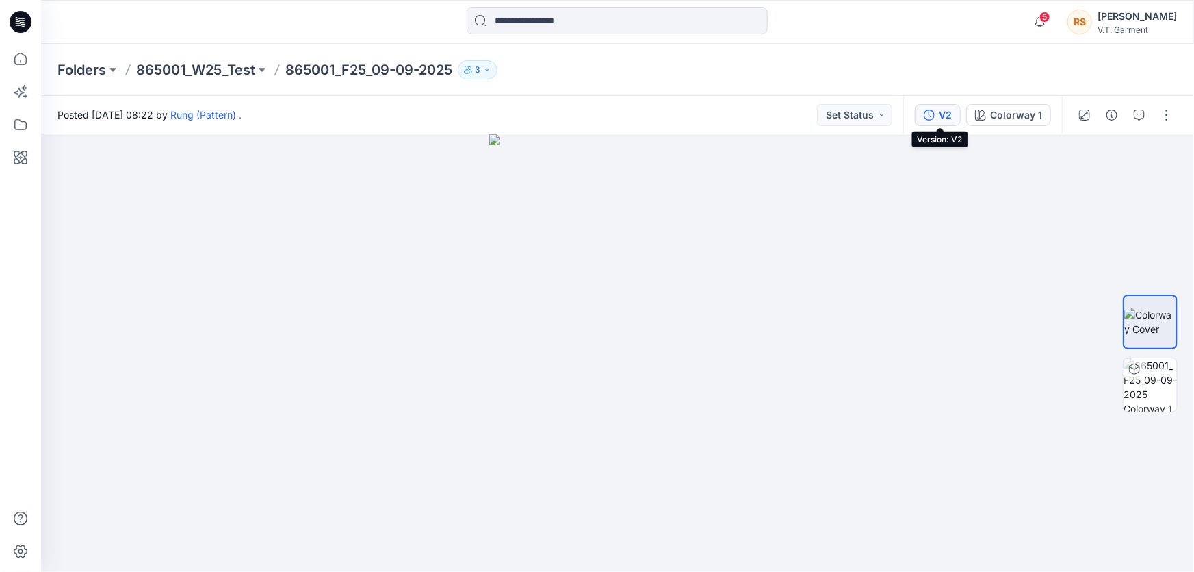
click at [942, 114] on div "V2" at bounding box center [945, 114] width 13 height 15
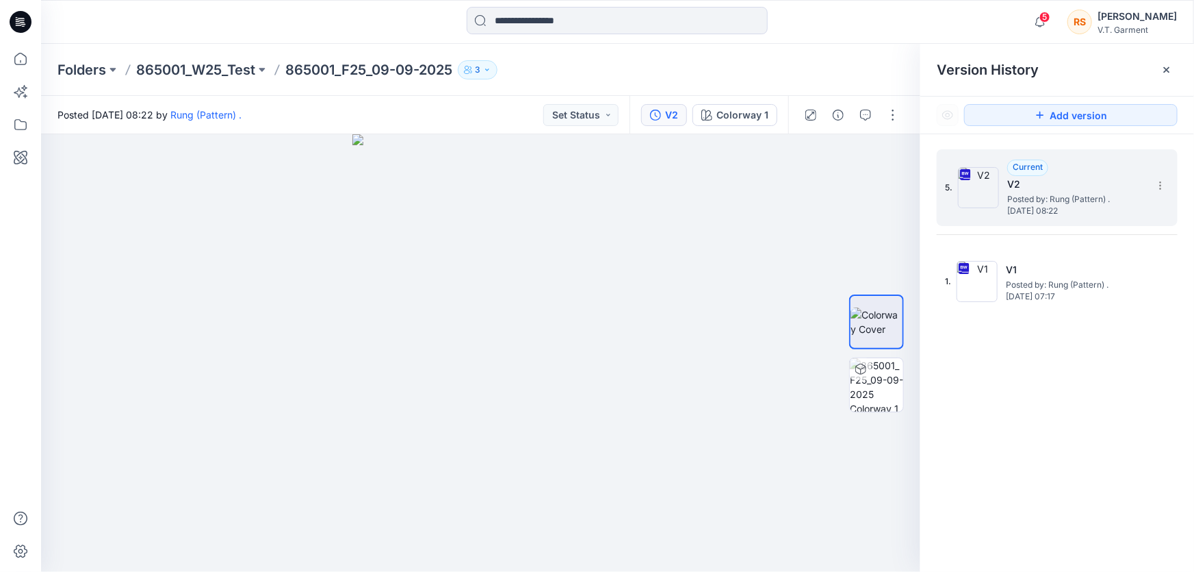
click at [1069, 186] on h5 "V2" at bounding box center [1075, 184] width 137 height 16
click at [1053, 194] on span "Posted by: Rung (Pattern) ." at bounding box center [1075, 199] width 137 height 14
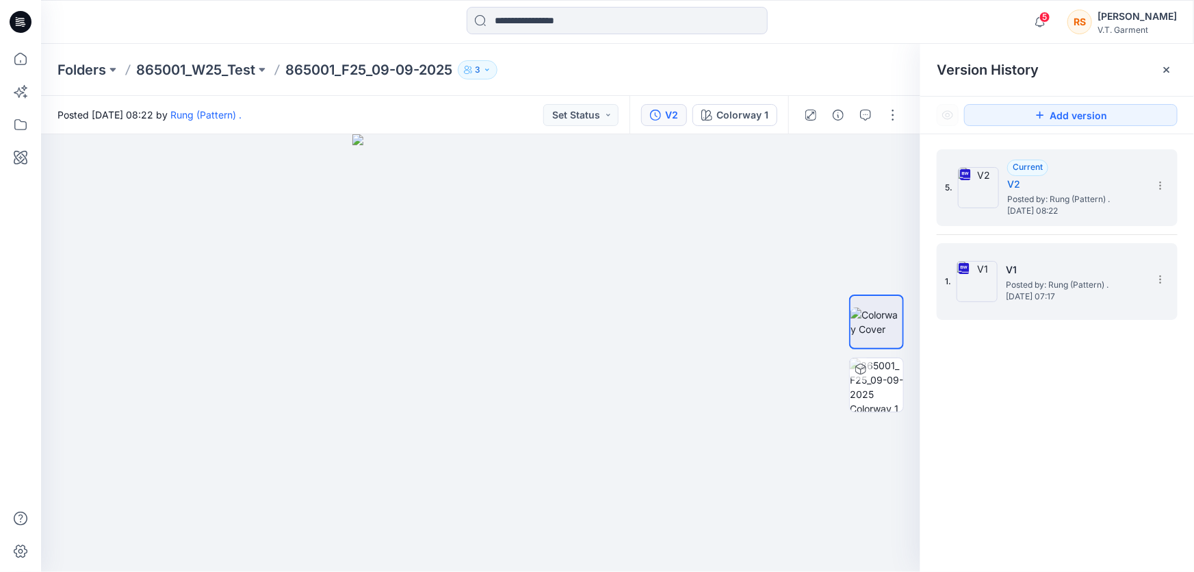
click at [1040, 279] on span "Posted by: Rung (Pattern) ." at bounding box center [1074, 285] width 137 height 14
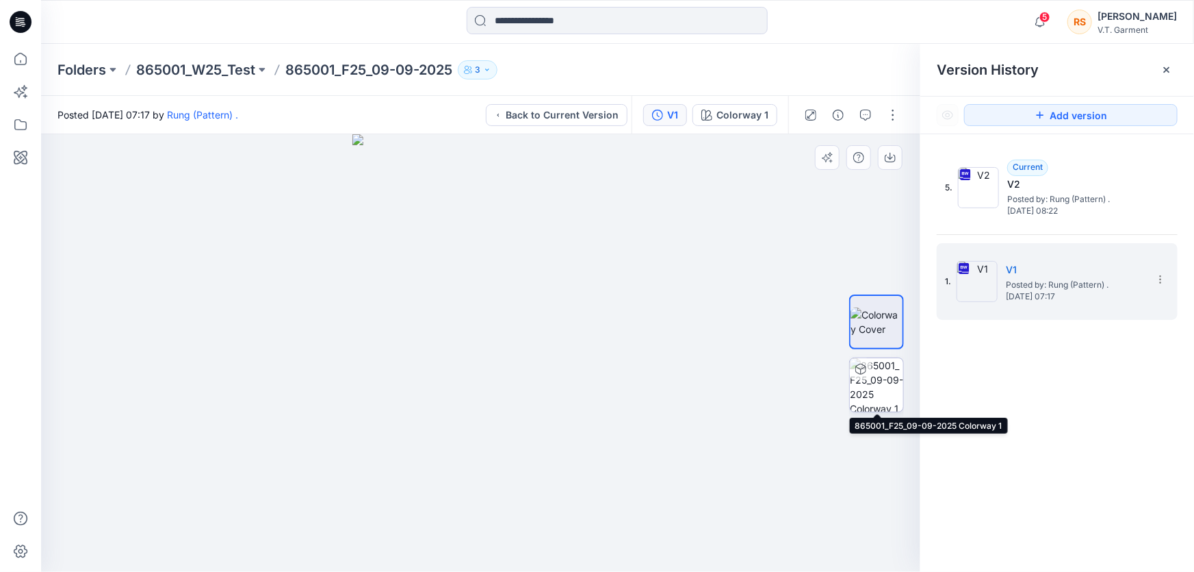
click at [876, 384] on img at bounding box center [876, 384] width 53 height 53
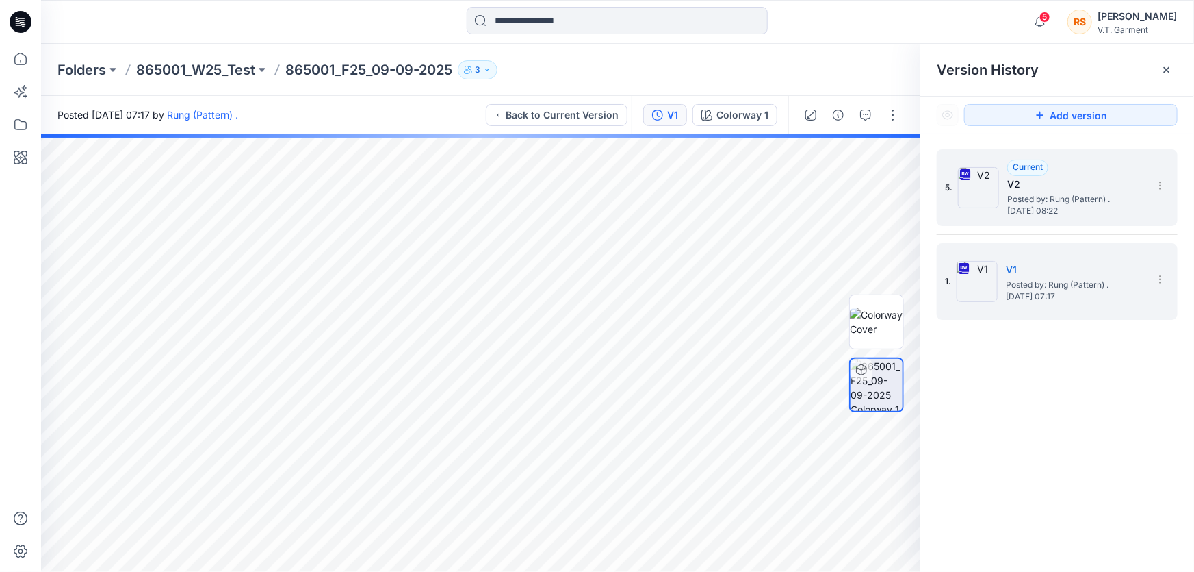
click at [1057, 193] on span "Posted by: Rung (Pattern) ." at bounding box center [1075, 199] width 137 height 14
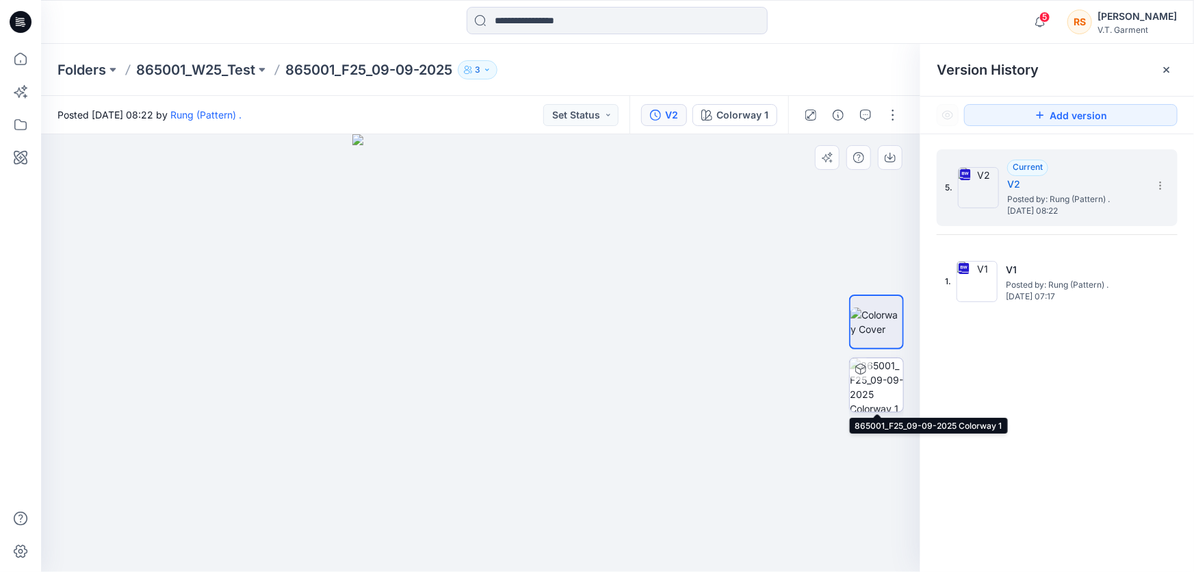
click at [887, 383] on img at bounding box center [876, 384] width 53 height 53
